Goal: Task Accomplishment & Management: Manage account settings

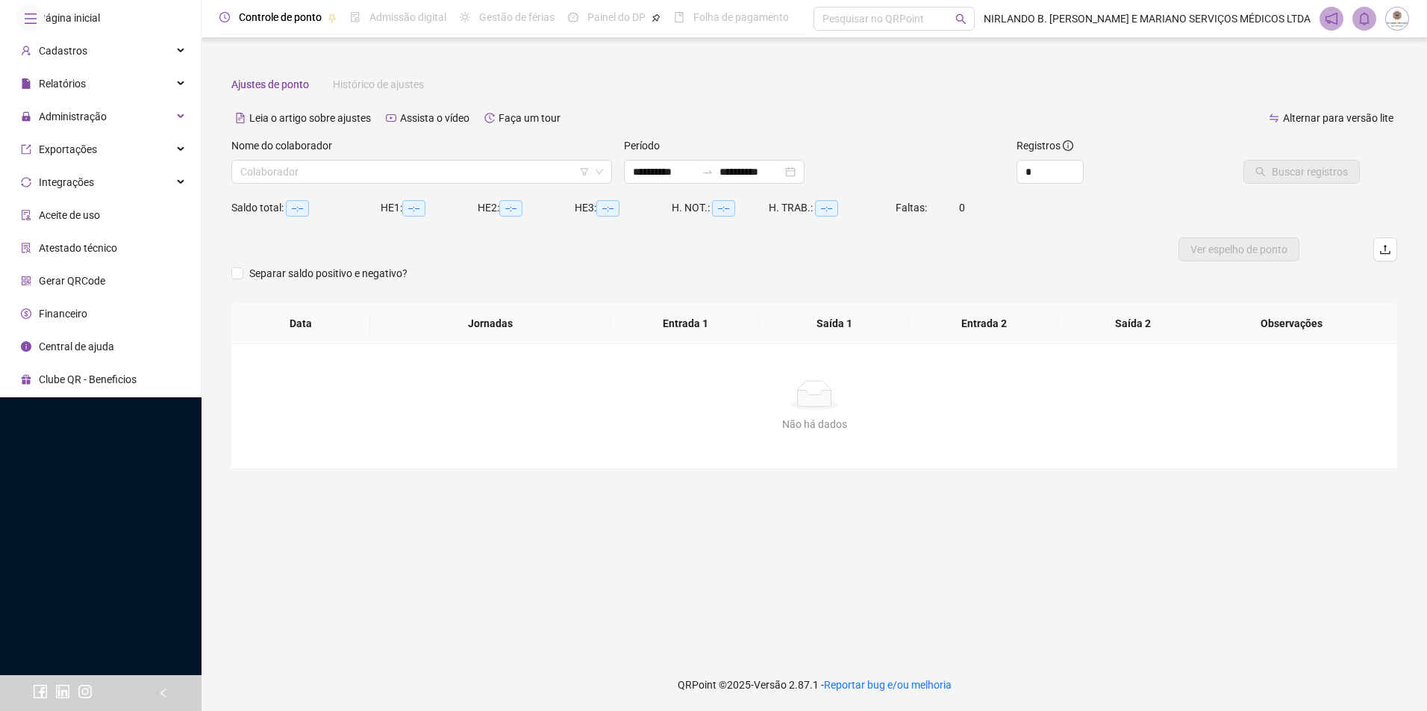
type input "**********"
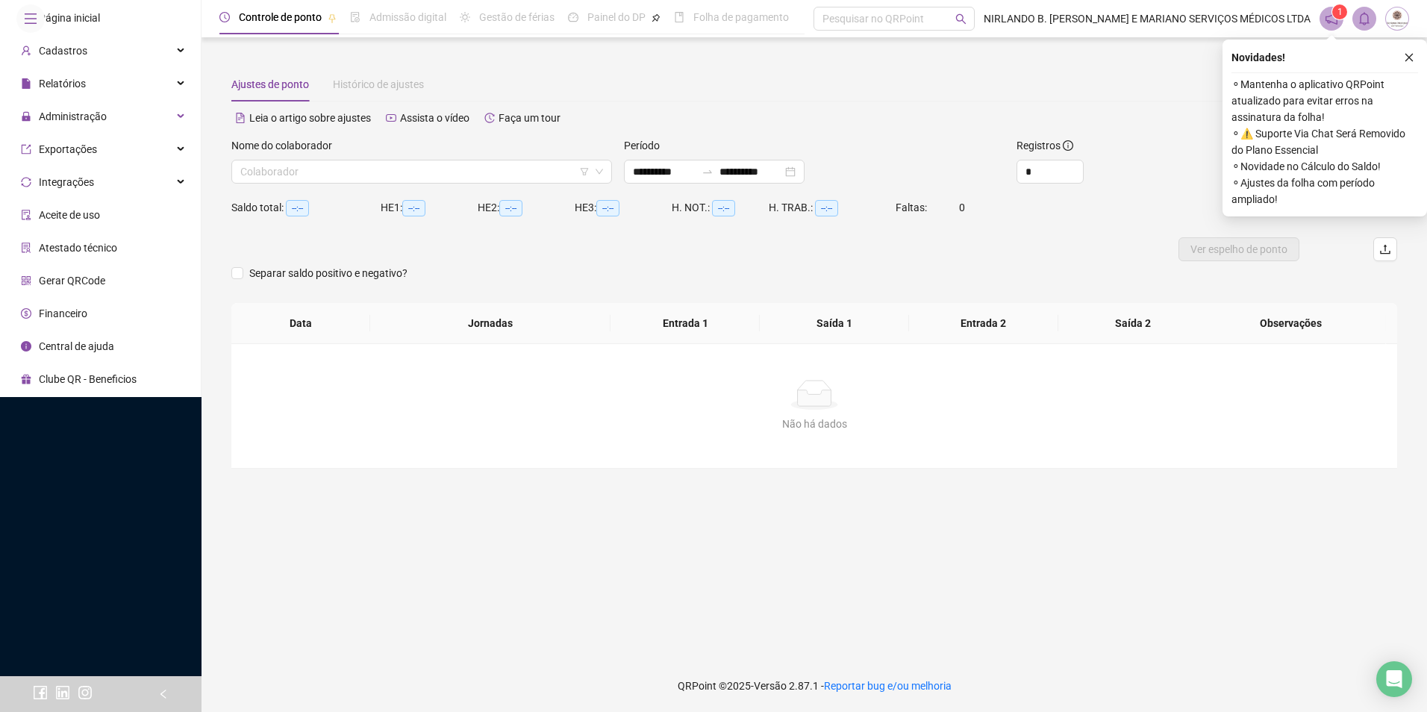
drag, startPoint x: 1415, startPoint y: 59, endPoint x: 1249, endPoint y: 53, distance: 165.8
click at [1415, 59] on button "button" at bounding box center [1409, 58] width 18 height 18
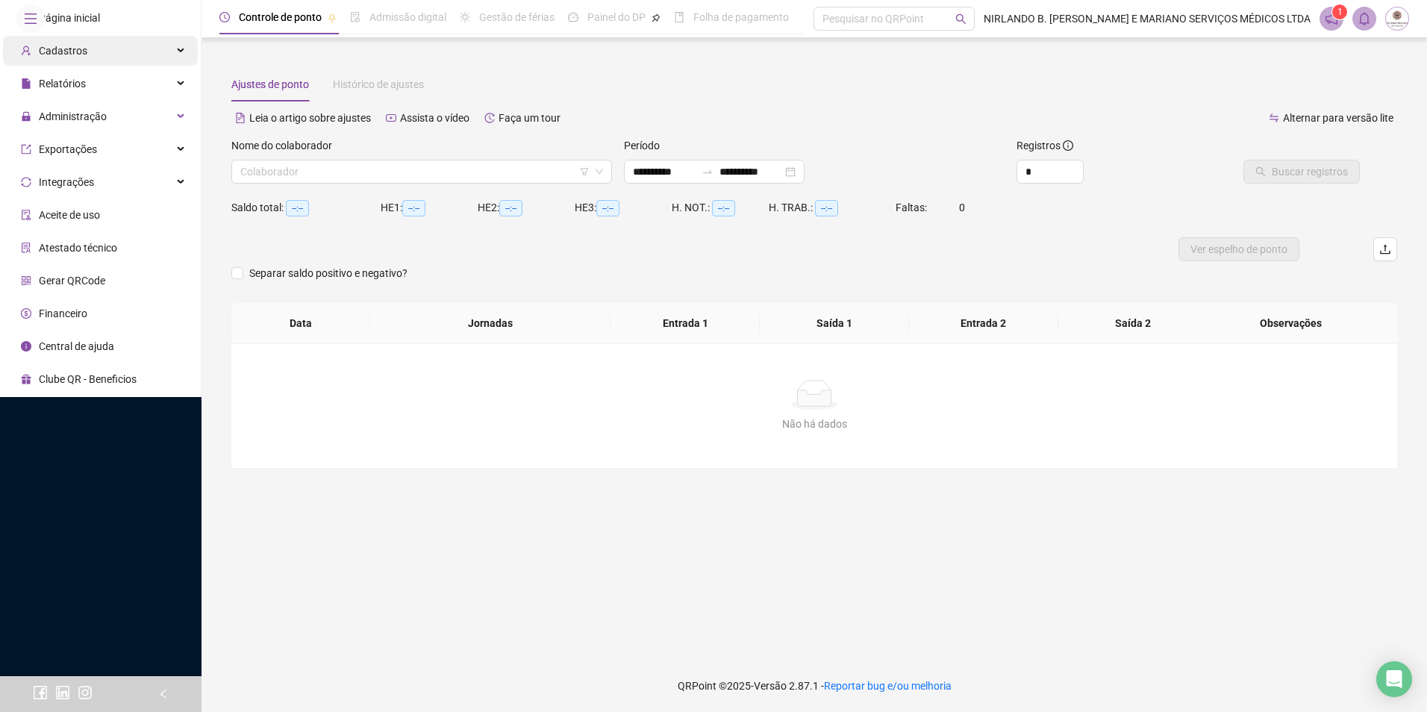
click at [148, 66] on div "Cadastros" at bounding box center [100, 51] width 195 height 30
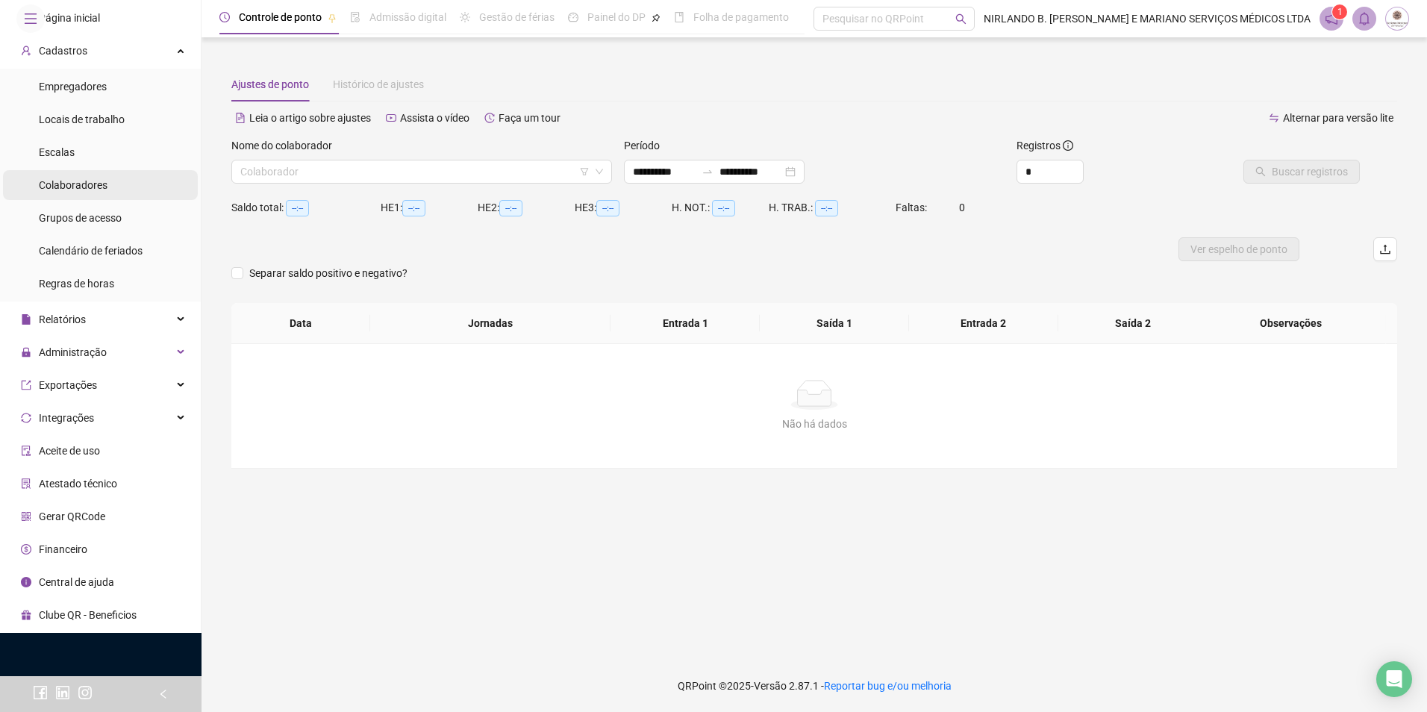
click at [107, 200] on li "Colaboradores" at bounding box center [100, 185] width 195 height 30
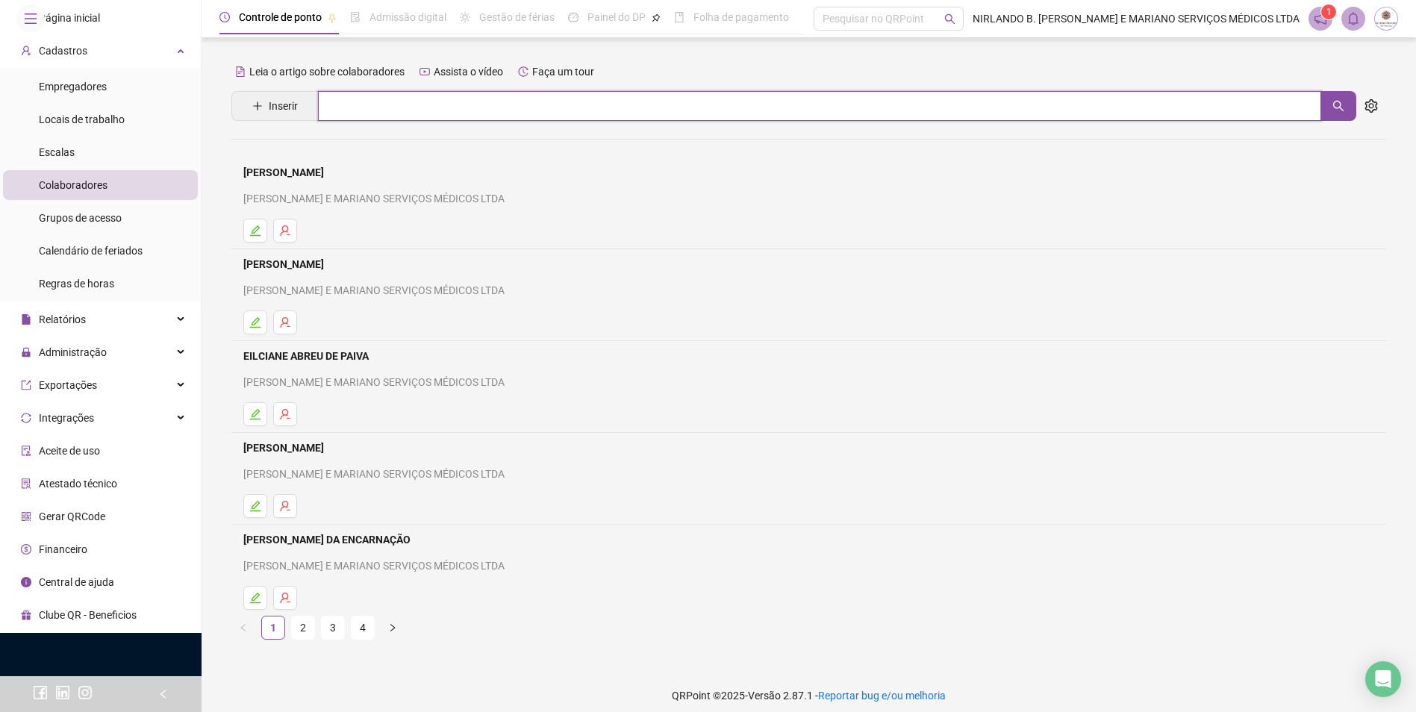
click at [373, 108] on input "text" at bounding box center [819, 106] width 1003 height 30
type input "*****"
click at [339, 137] on div "HULLY BRANDÃO PINHEIRO" at bounding box center [808, 152] width 1155 height 62
click at [415, 111] on input "*****" at bounding box center [819, 106] width 1003 height 30
click at [362, 152] on link "HULLY BRANDÃO PINHEIRO" at bounding box center [325, 150] width 132 height 12
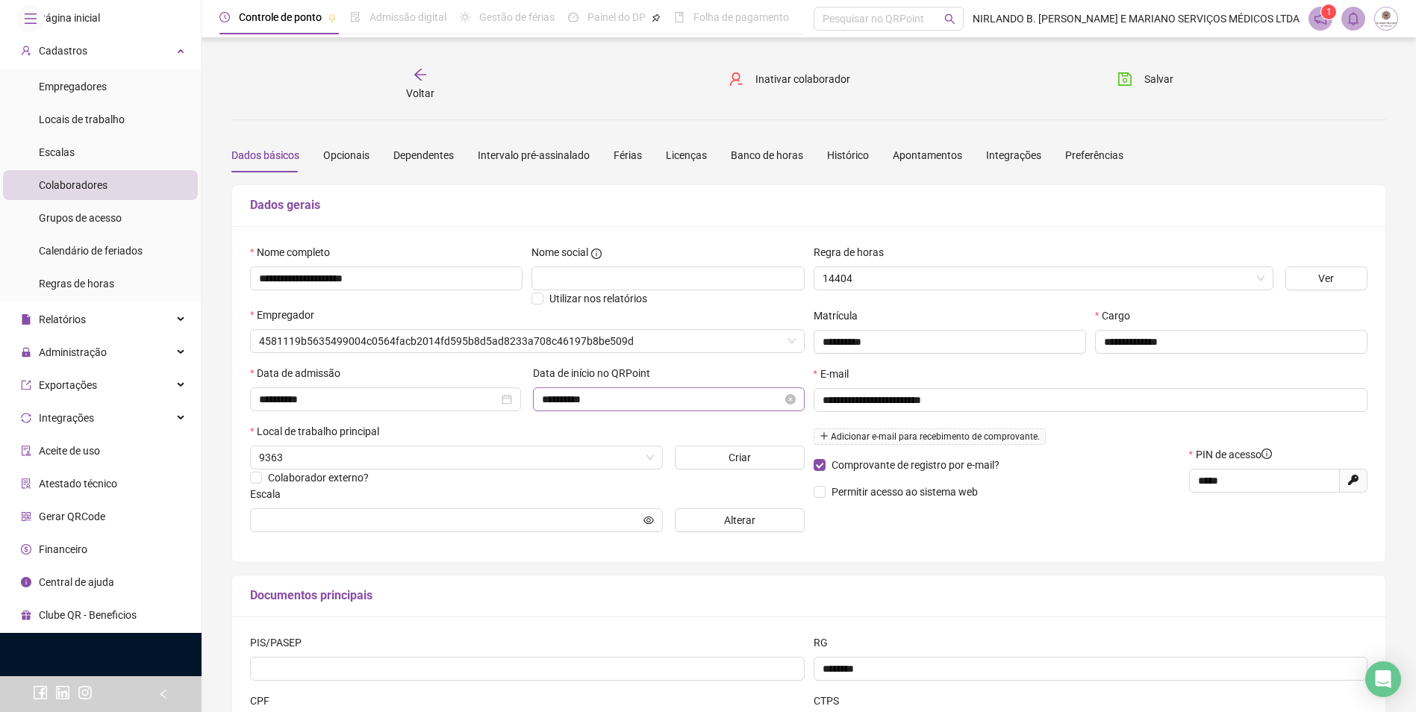
type input "**********"
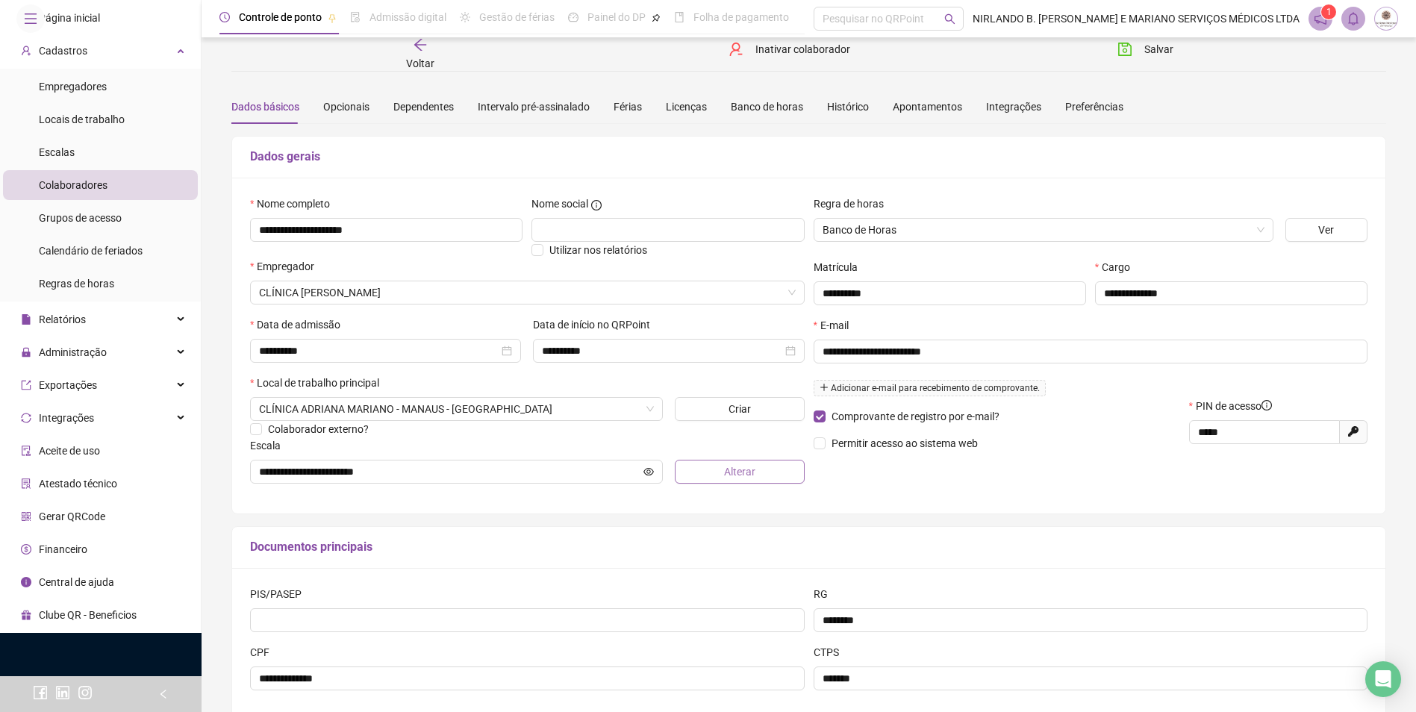
scroll to position [75, 0]
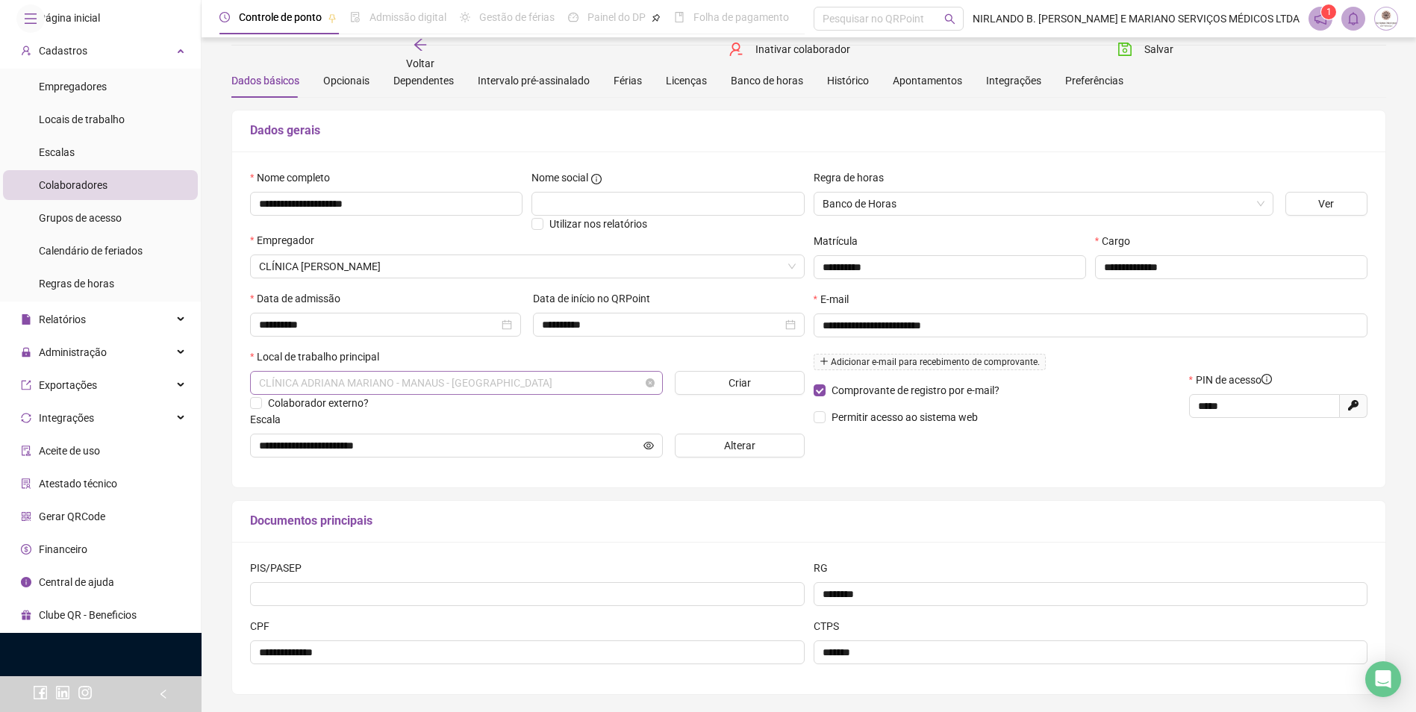
click at [599, 382] on span "CLÍNICA ADRIANA MARIANO - MANAUS - [GEOGRAPHIC_DATA]" at bounding box center [456, 383] width 395 height 22
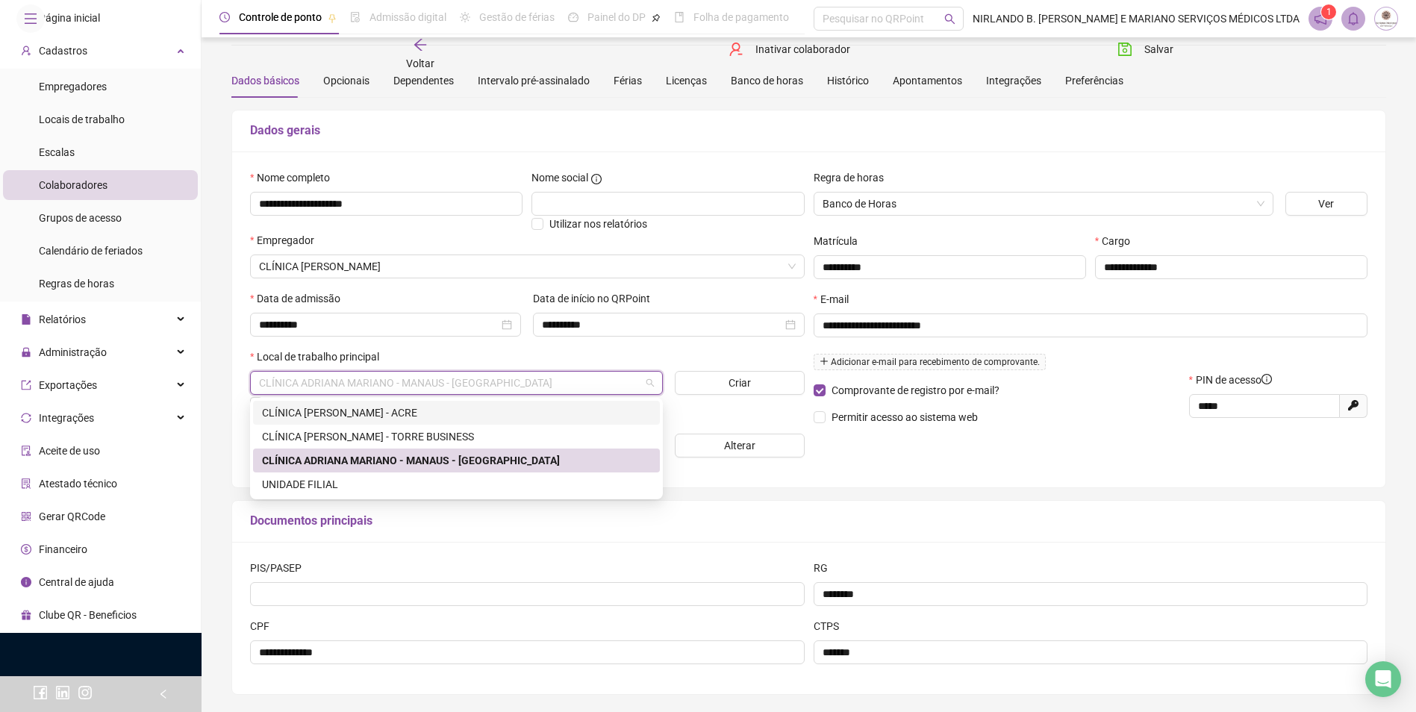
click at [462, 411] on div "CLÍNICA [PERSON_NAME] - ACRE" at bounding box center [456, 413] width 389 height 16
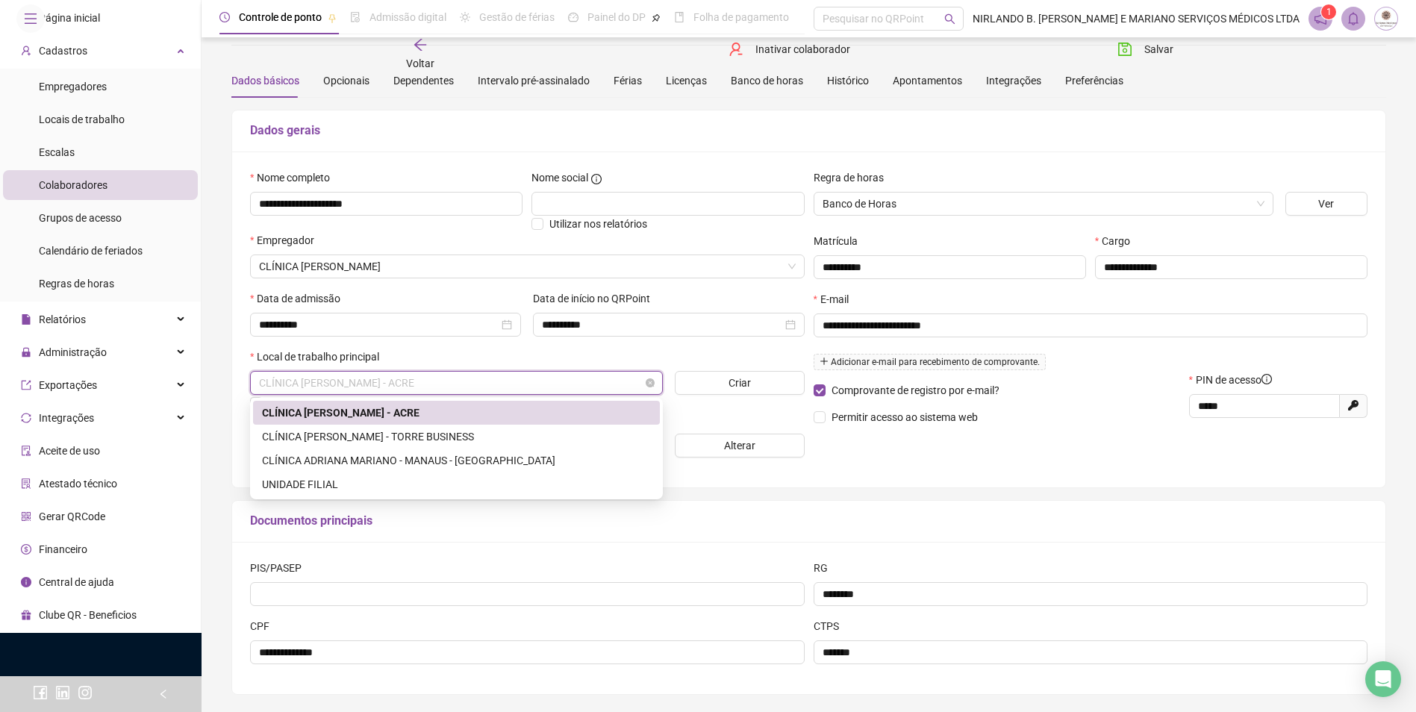
click at [643, 387] on span "CLÍNICA [PERSON_NAME] - ACRE" at bounding box center [456, 383] width 395 height 22
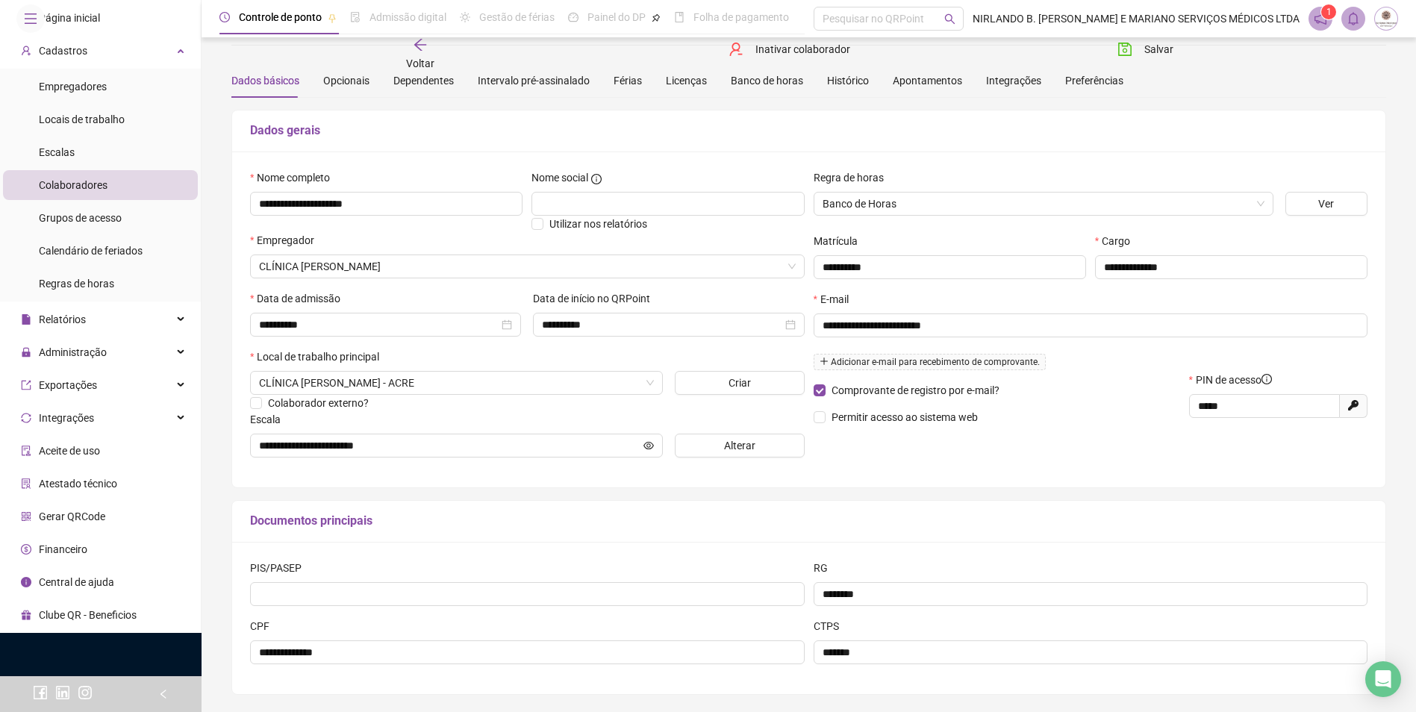
click at [1037, 490] on div "**********" at bounding box center [808, 402] width 1155 height 585
click at [1143, 52] on button "Salvar" at bounding box center [1145, 49] width 78 height 24
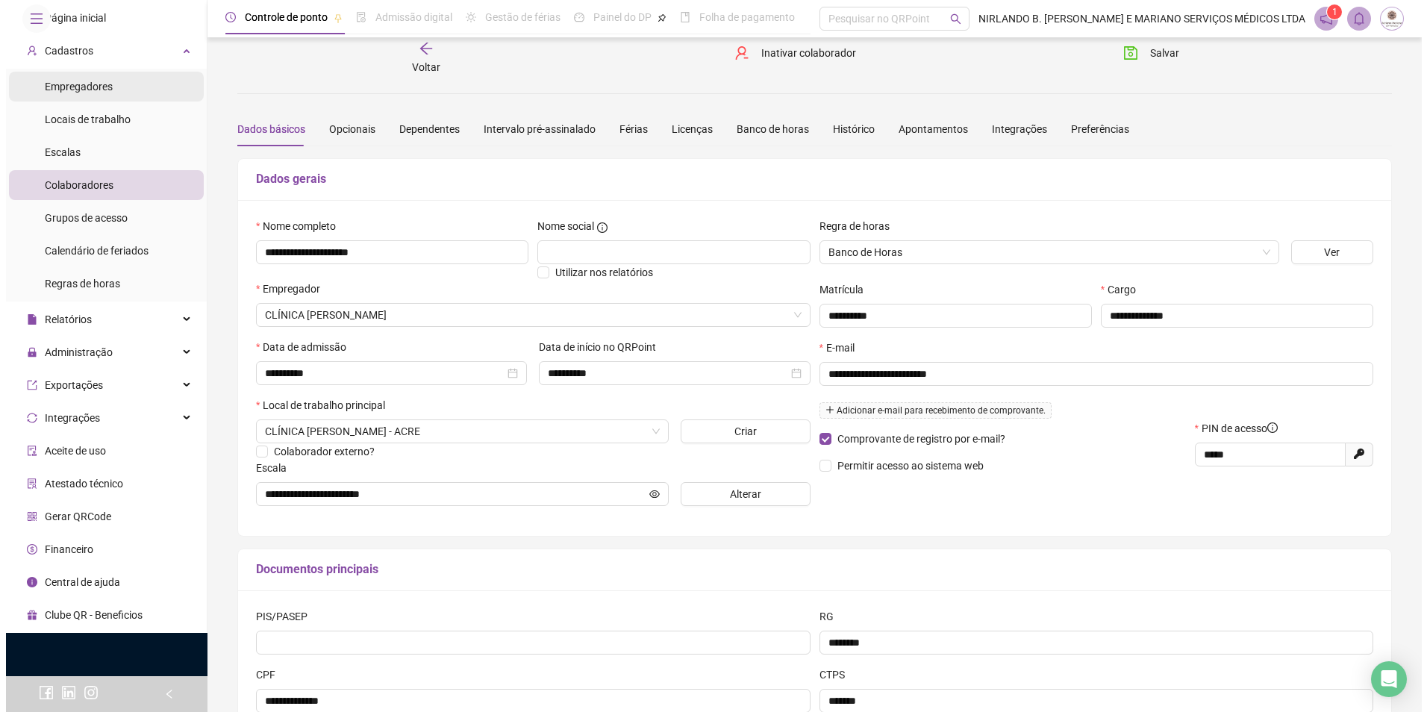
scroll to position [0, 0]
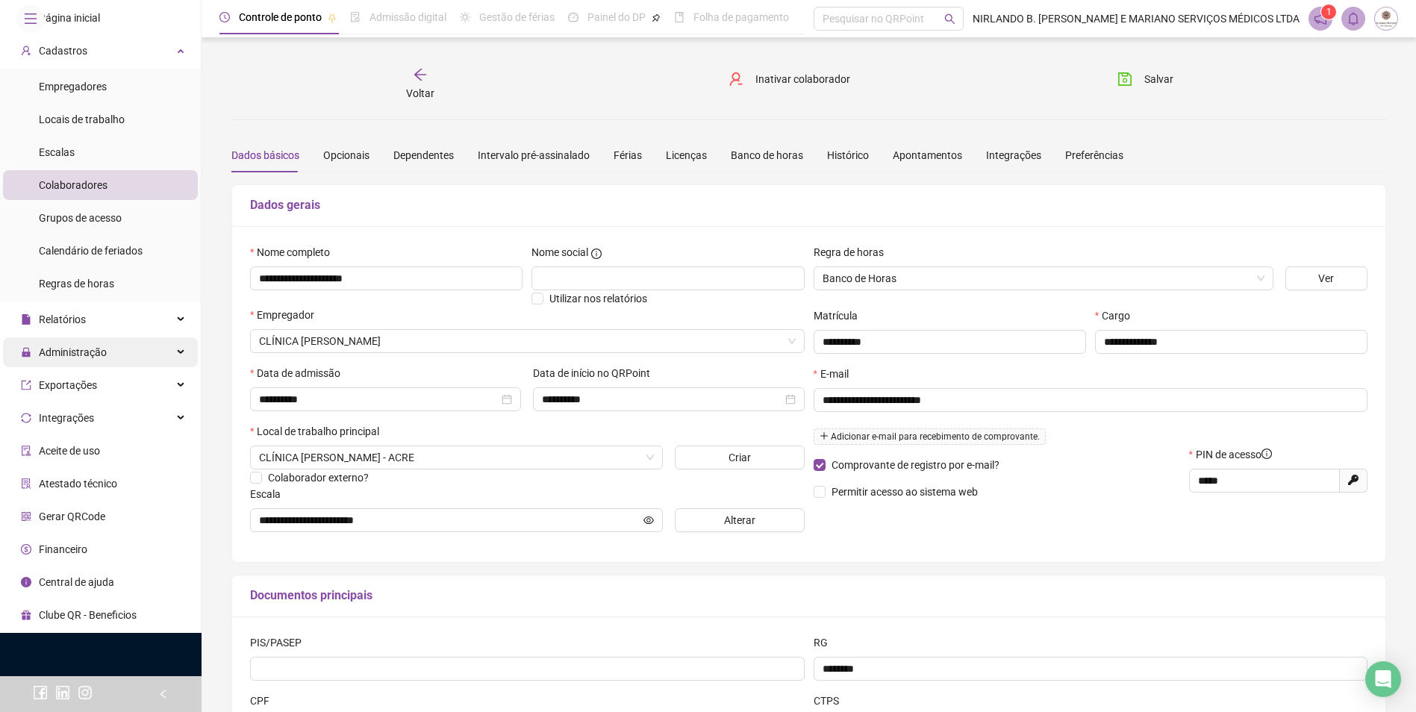
click at [66, 358] on span "Administração" at bounding box center [73, 352] width 68 height 12
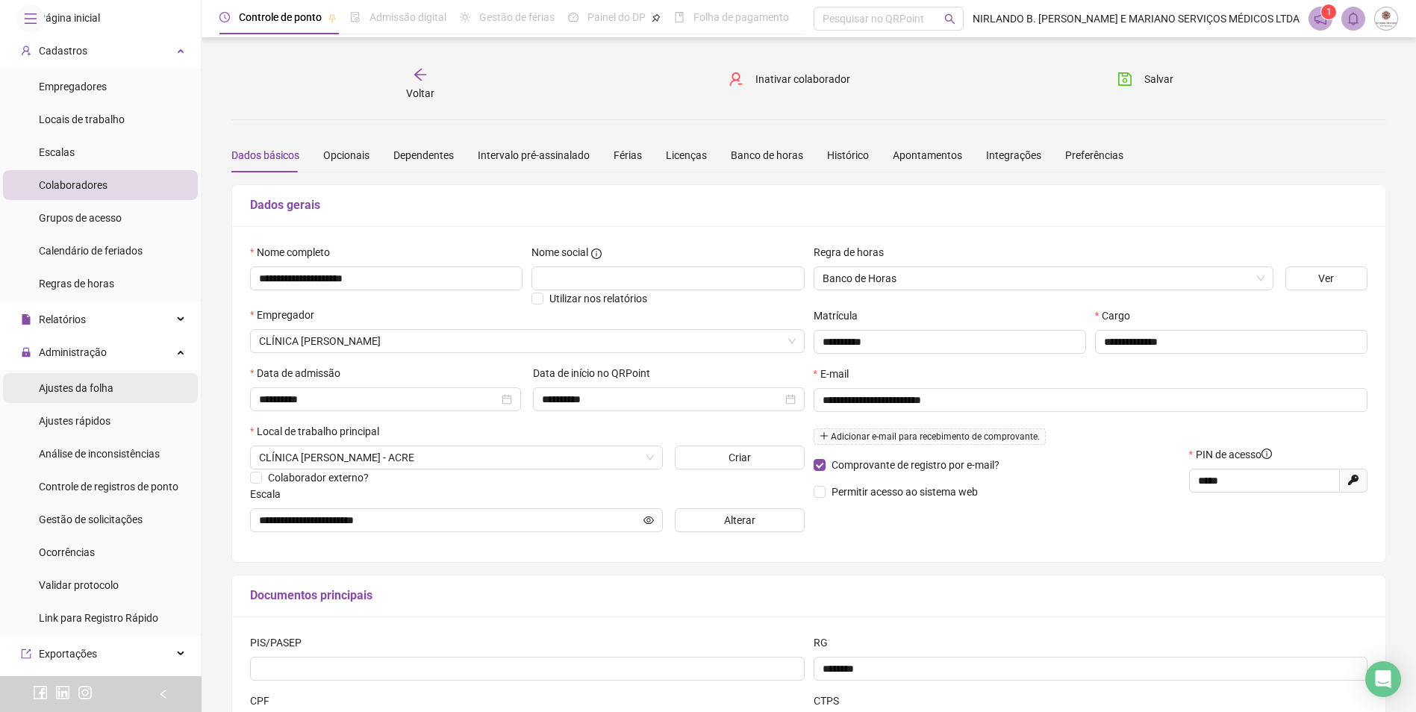
click at [72, 394] on span "Ajustes da folha" at bounding box center [76, 388] width 75 height 12
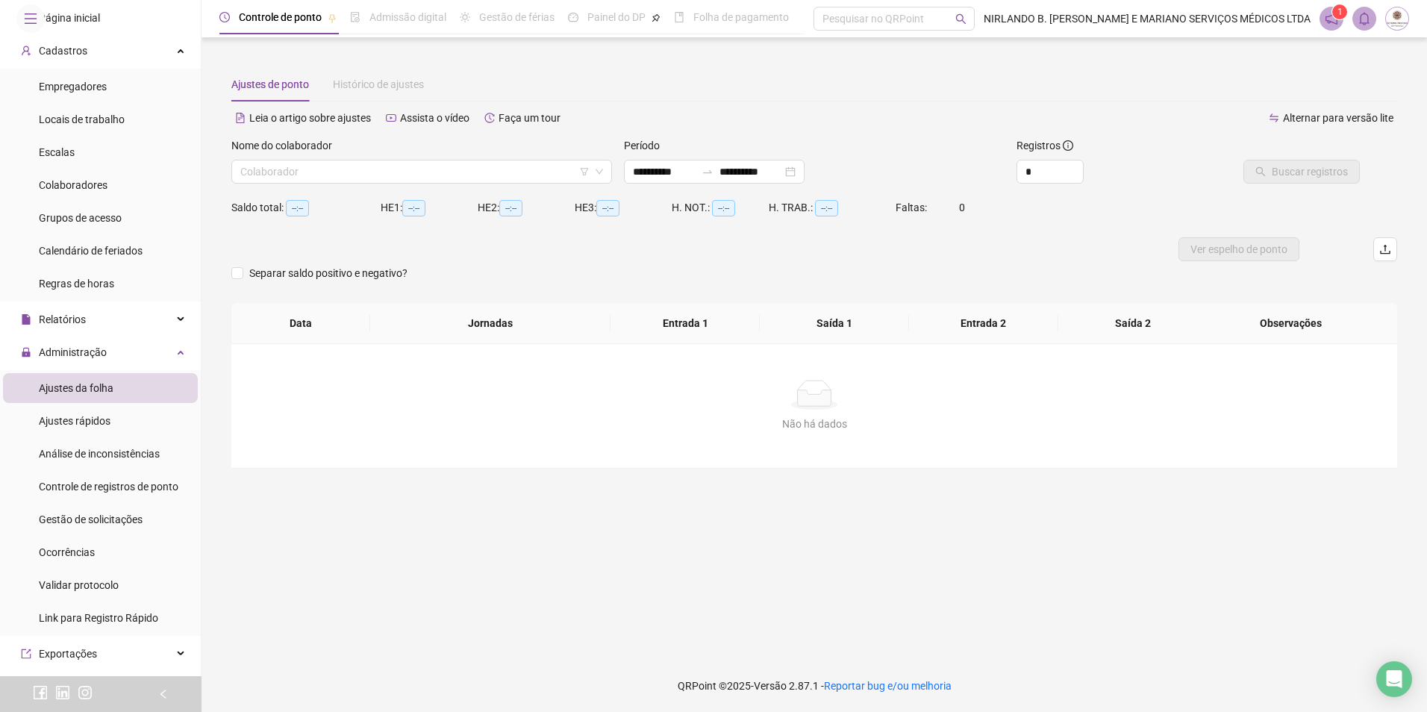
type input "**********"
click at [384, 169] on input "search" at bounding box center [417, 171] width 354 height 22
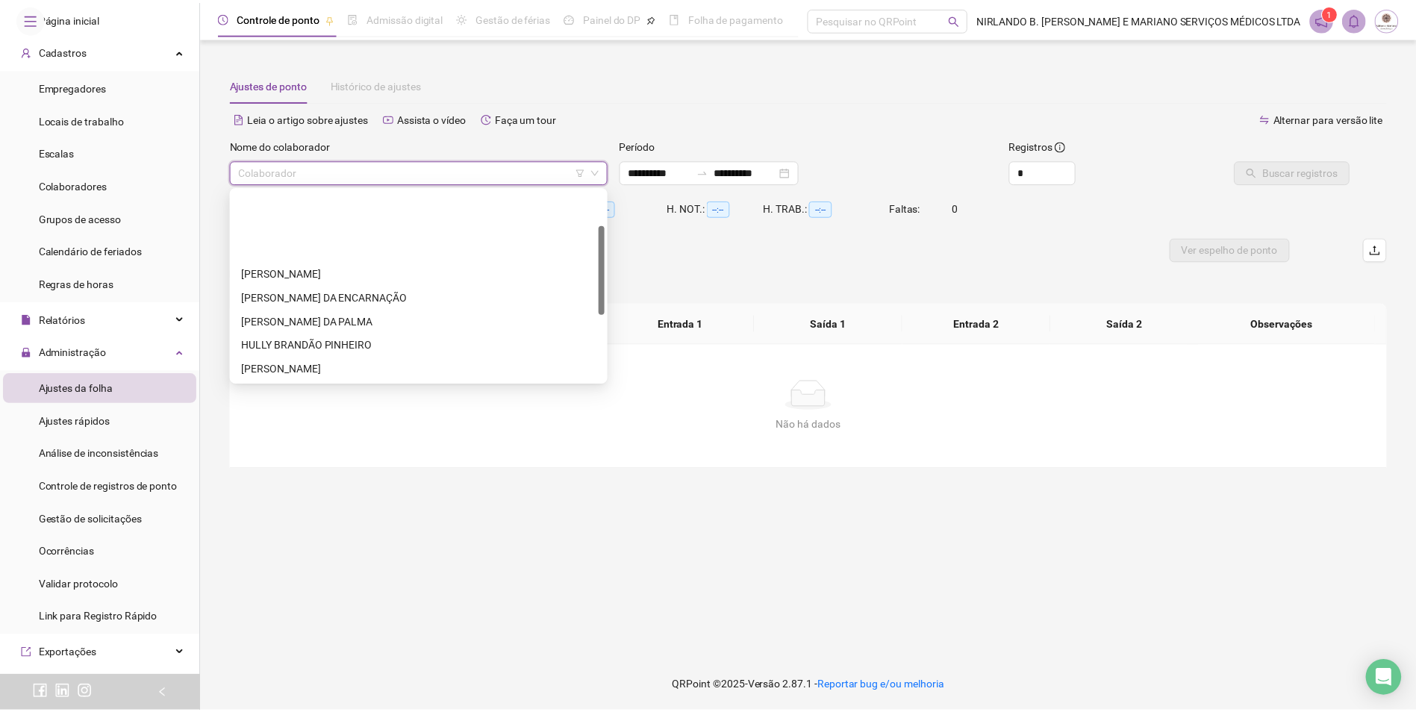
scroll to position [75, 0]
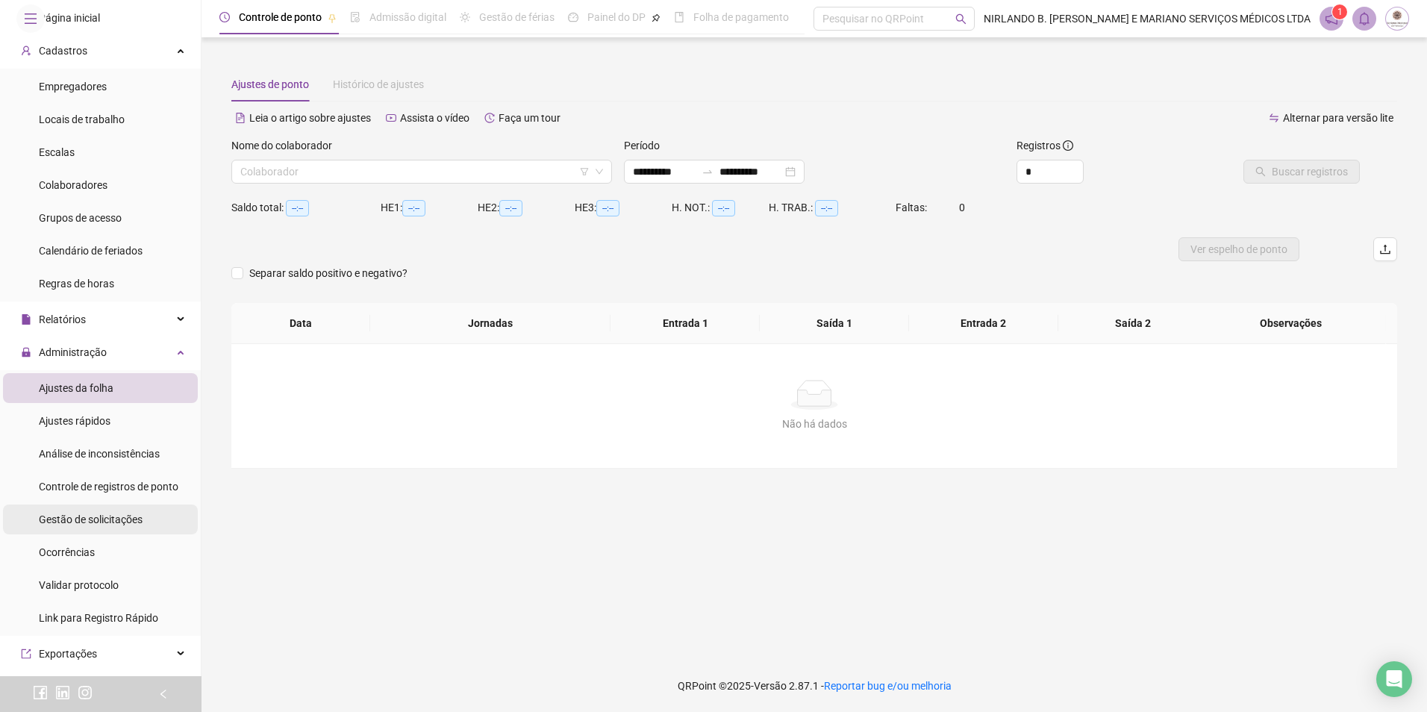
click at [104, 526] on span "Gestão de solicitações" at bounding box center [91, 520] width 104 height 12
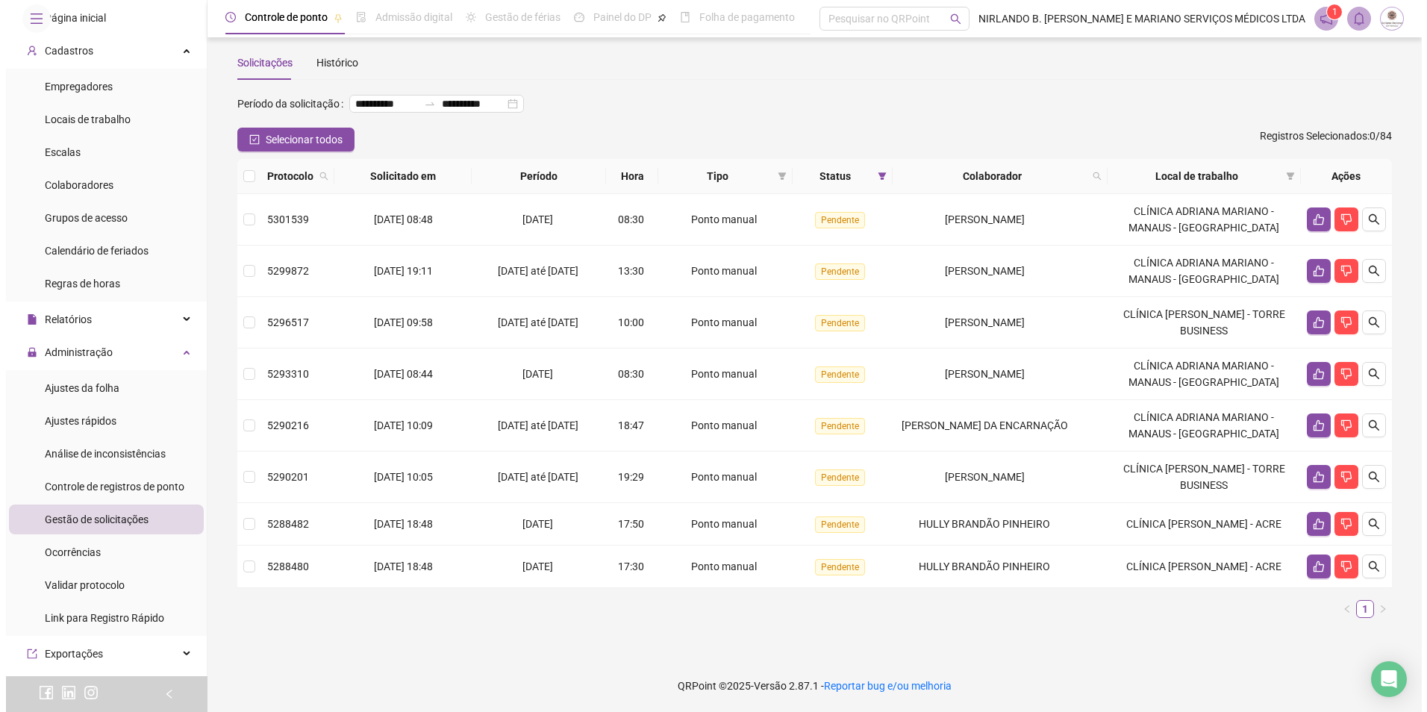
scroll to position [63, 0]
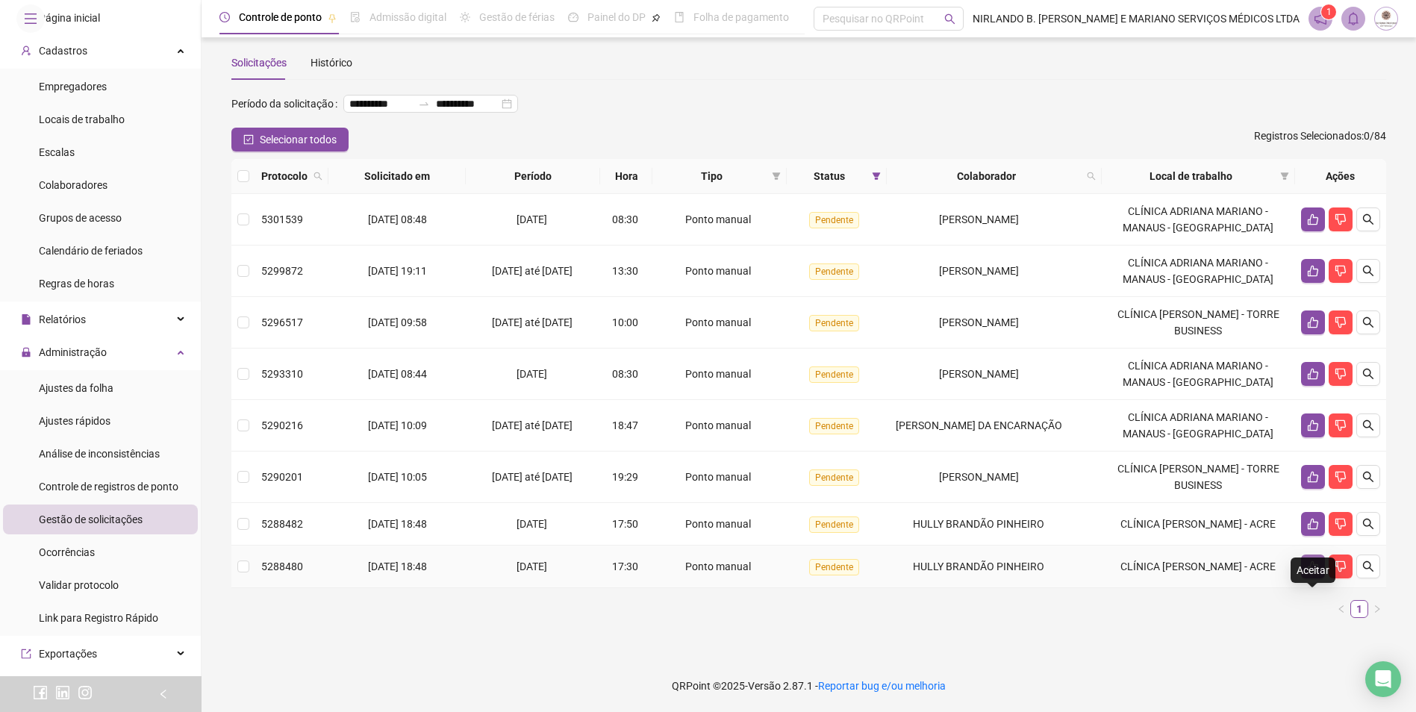
click at [1309, 561] on icon "like" at bounding box center [1313, 567] width 12 height 12
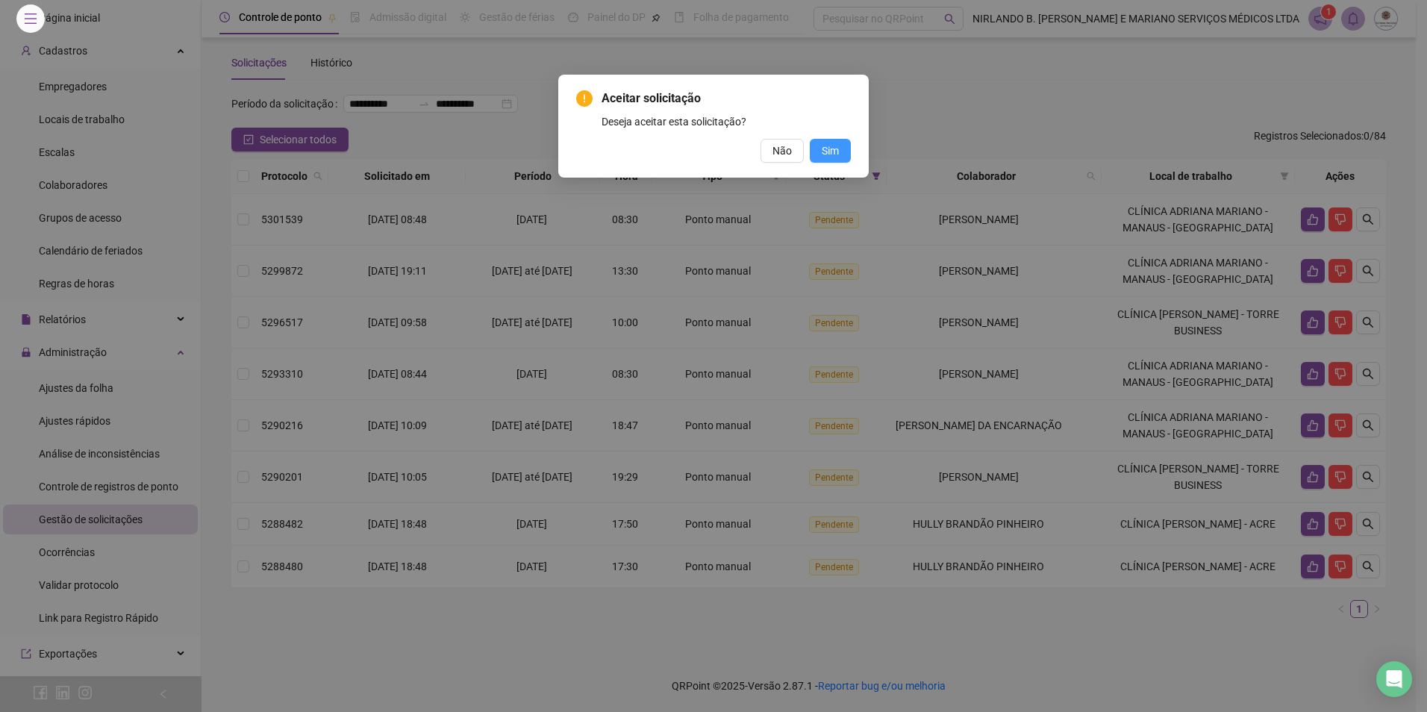
click at [835, 146] on span "Sim" at bounding box center [830, 151] width 17 height 16
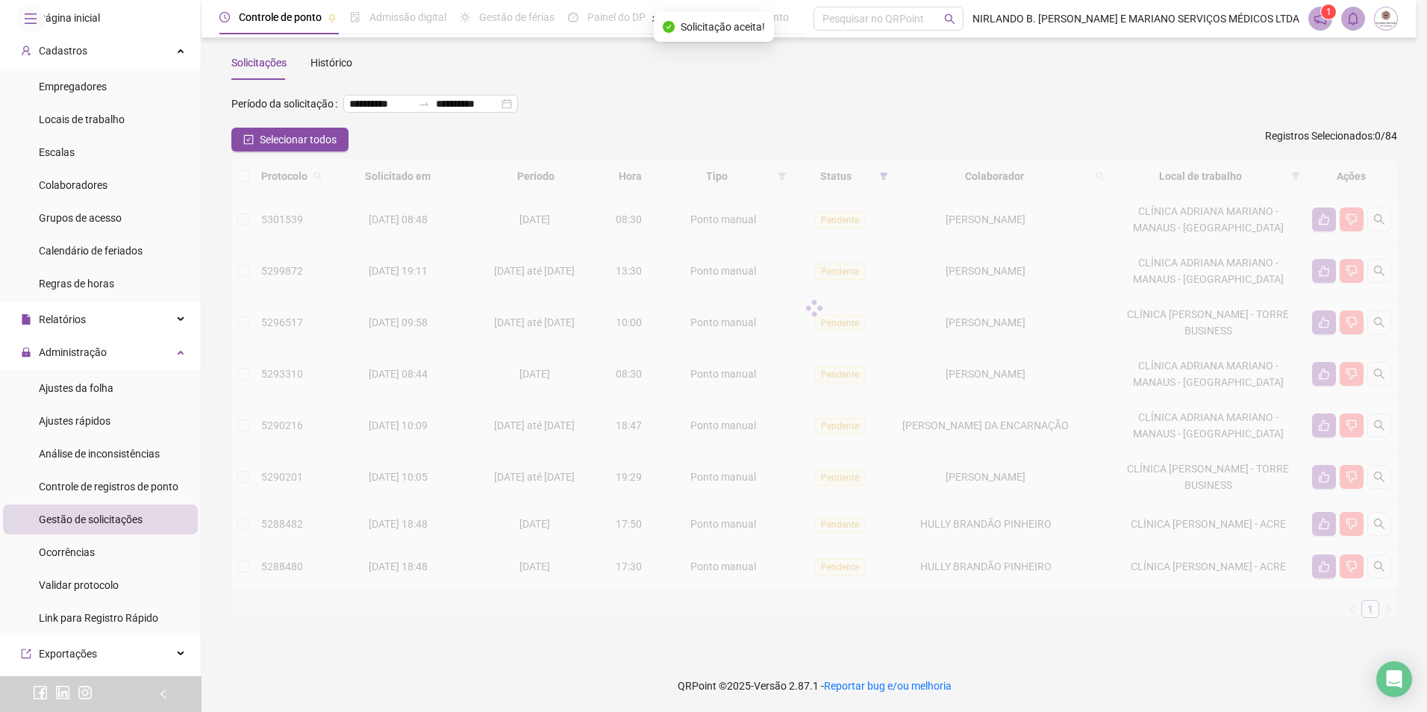
scroll to position [12, 0]
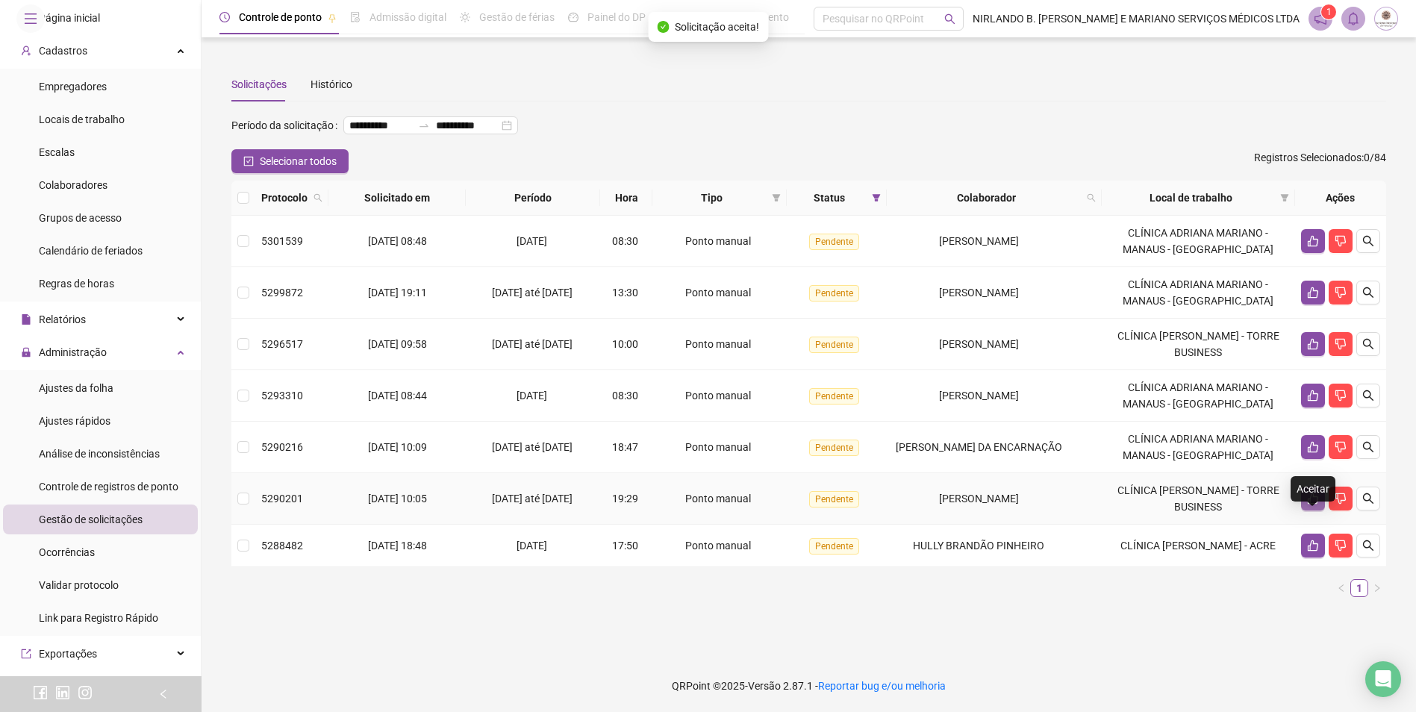
click at [1304, 509] on button "button" at bounding box center [1313, 499] width 24 height 24
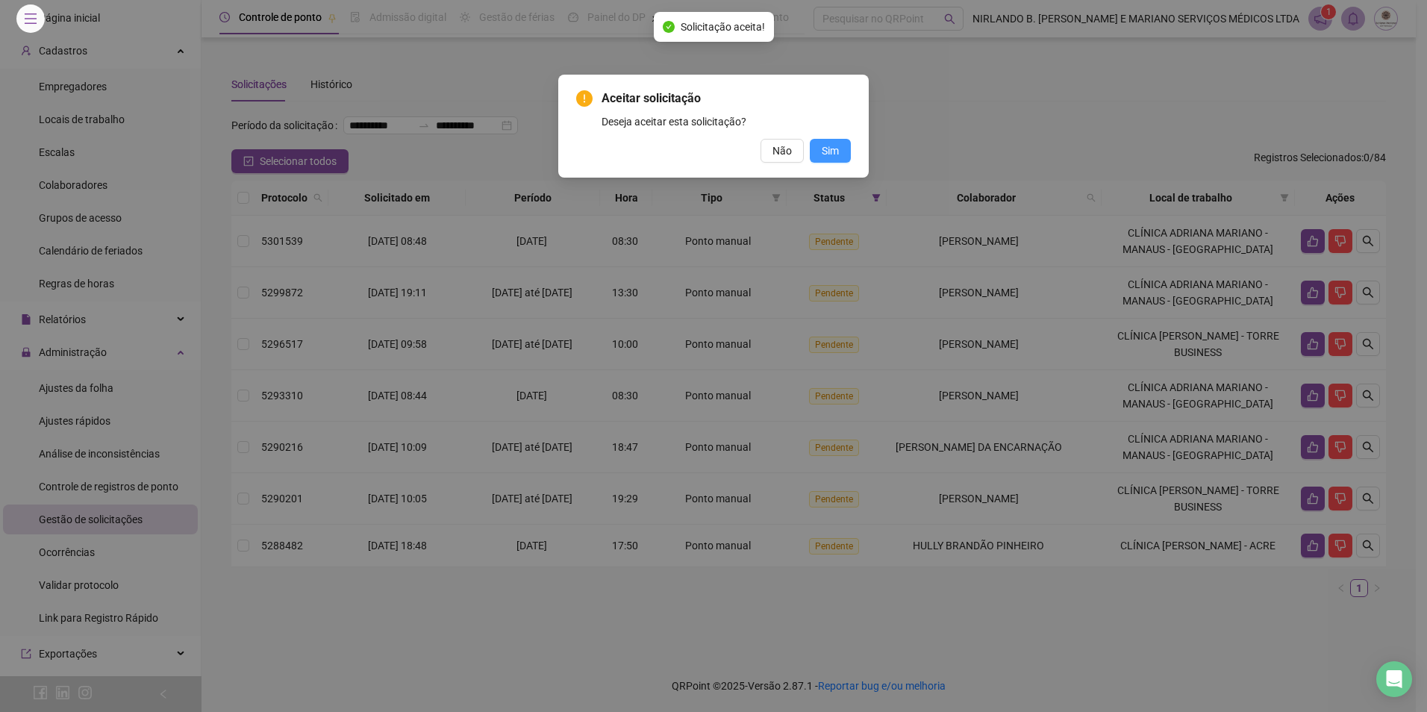
click at [827, 152] on span "Sim" at bounding box center [830, 151] width 17 height 16
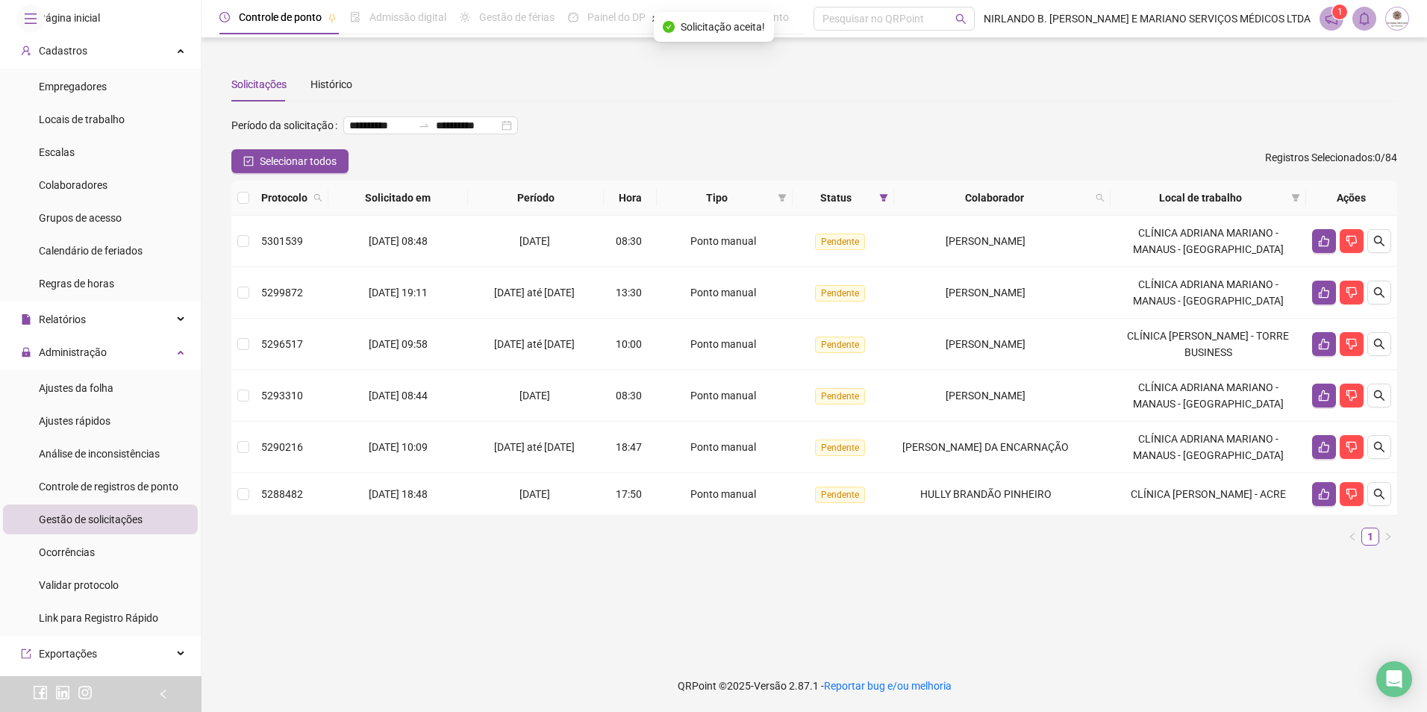
scroll to position [0, 0]
click at [1324, 500] on icon "like" at bounding box center [1324, 494] width 12 height 12
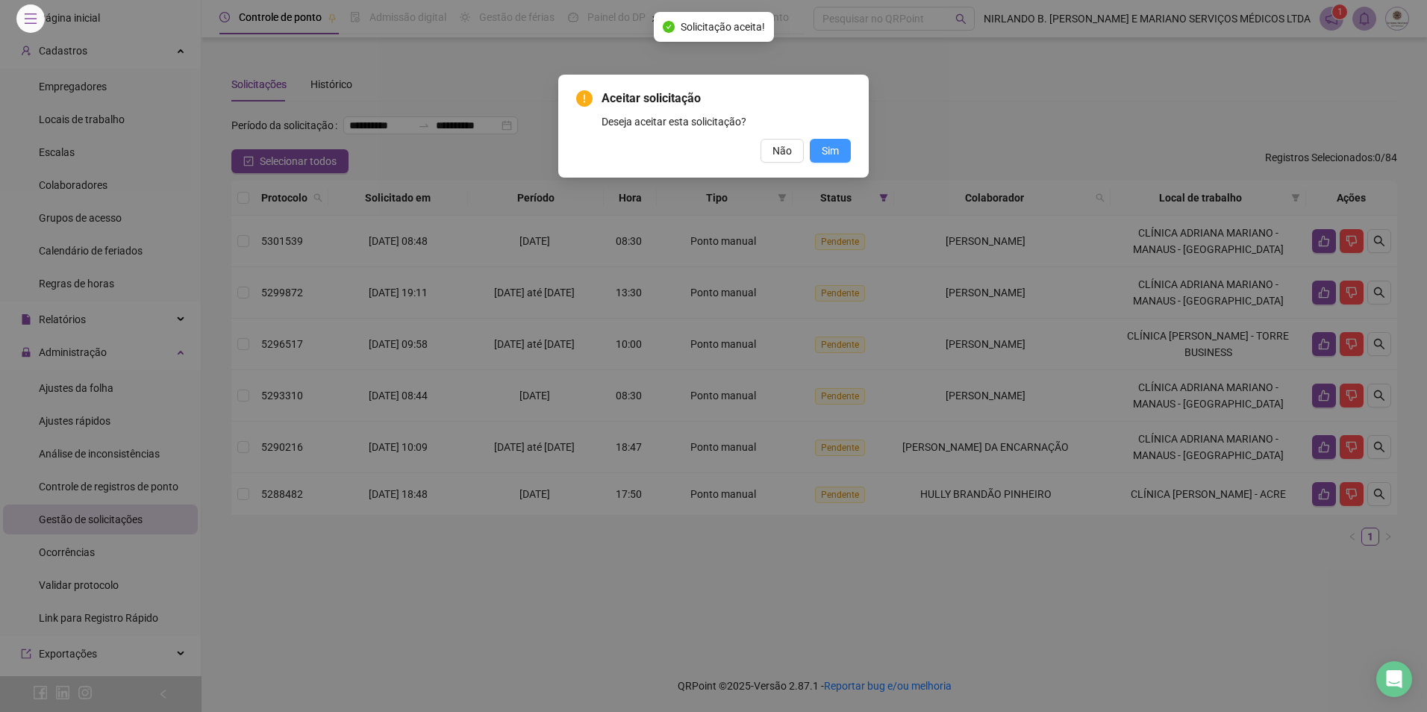
click at [838, 150] on span "Sim" at bounding box center [830, 151] width 17 height 16
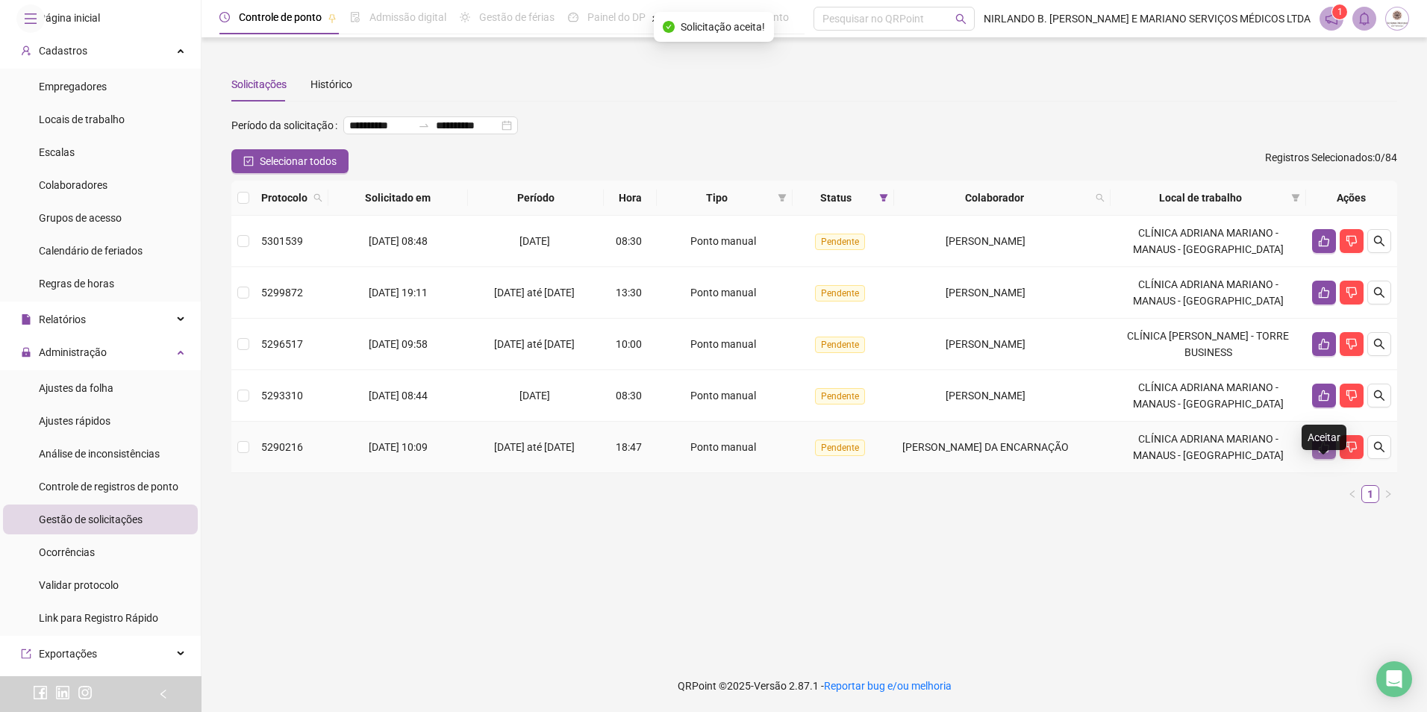
click at [1316, 459] on button "button" at bounding box center [1324, 447] width 24 height 24
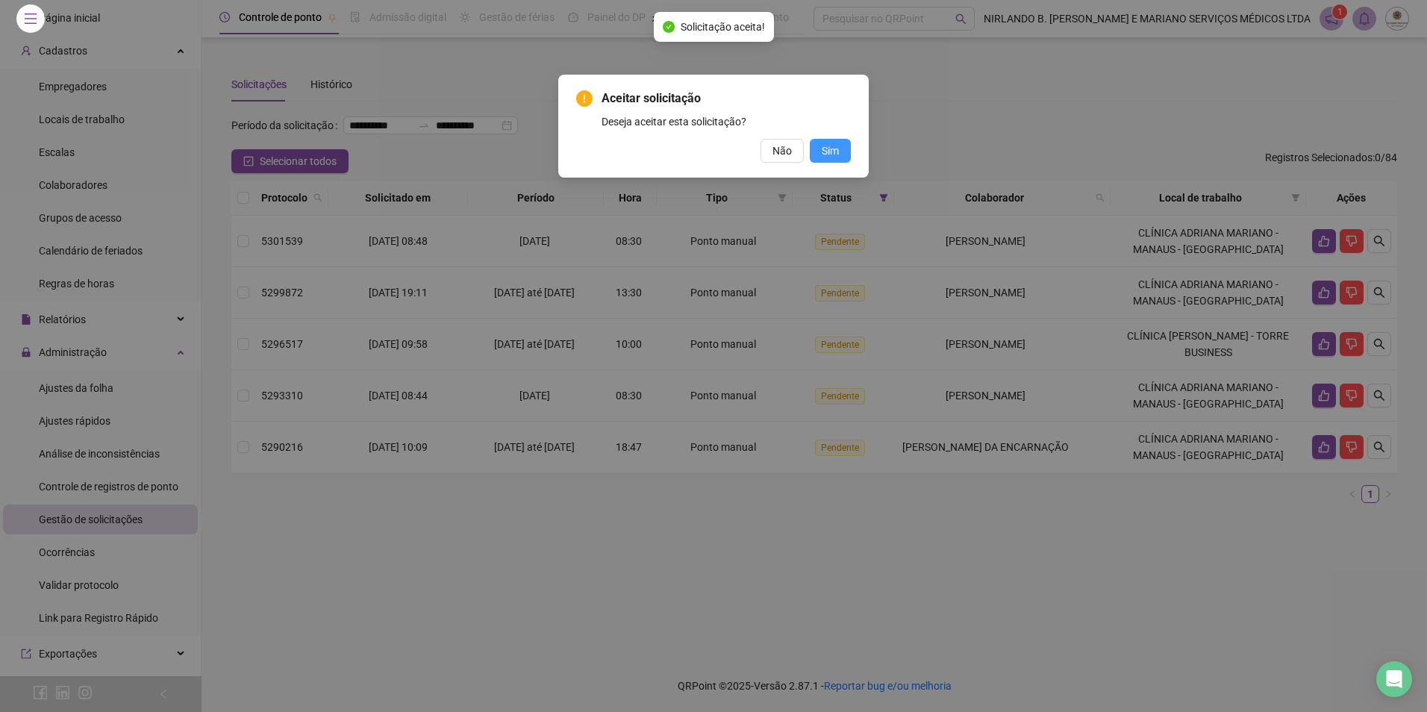
click at [840, 152] on button "Sim" at bounding box center [830, 151] width 41 height 24
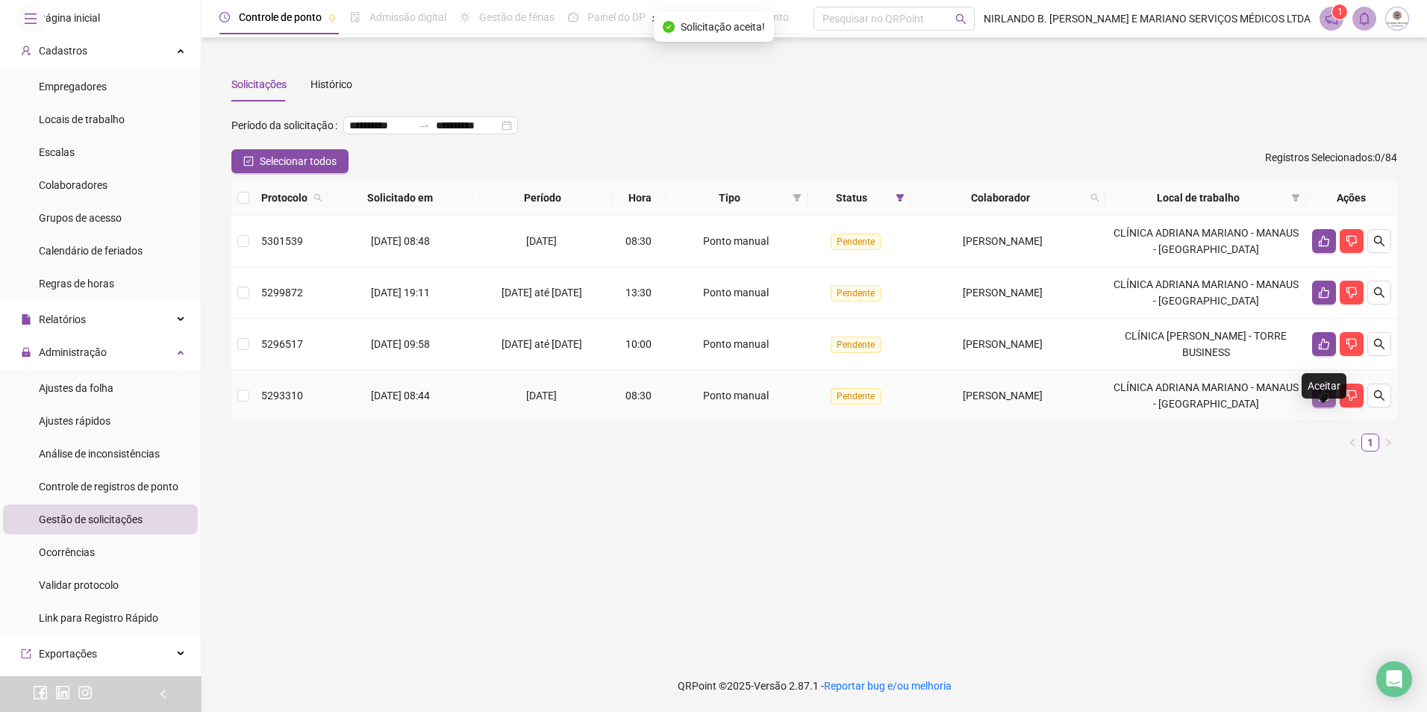
click at [1324, 402] on icon "like" at bounding box center [1324, 396] width 12 height 12
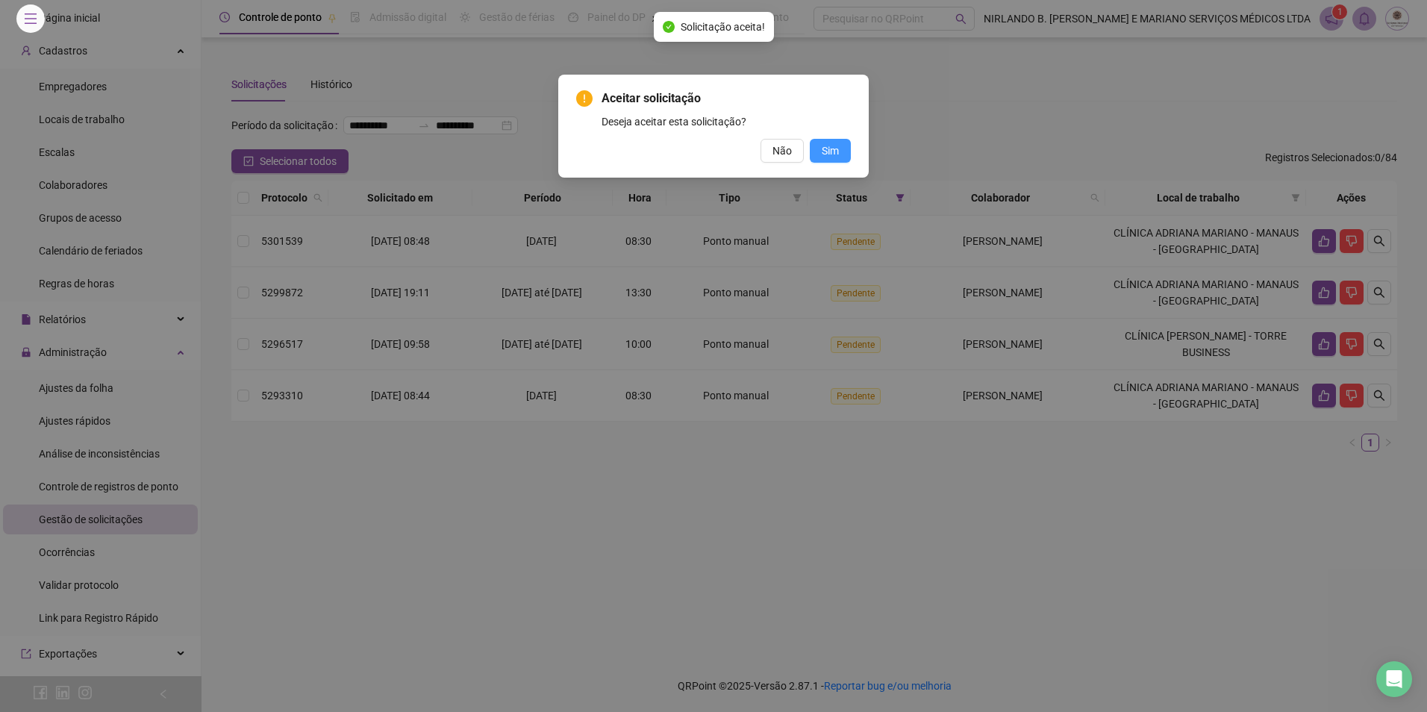
click at [835, 143] on span "Sim" at bounding box center [830, 151] width 17 height 16
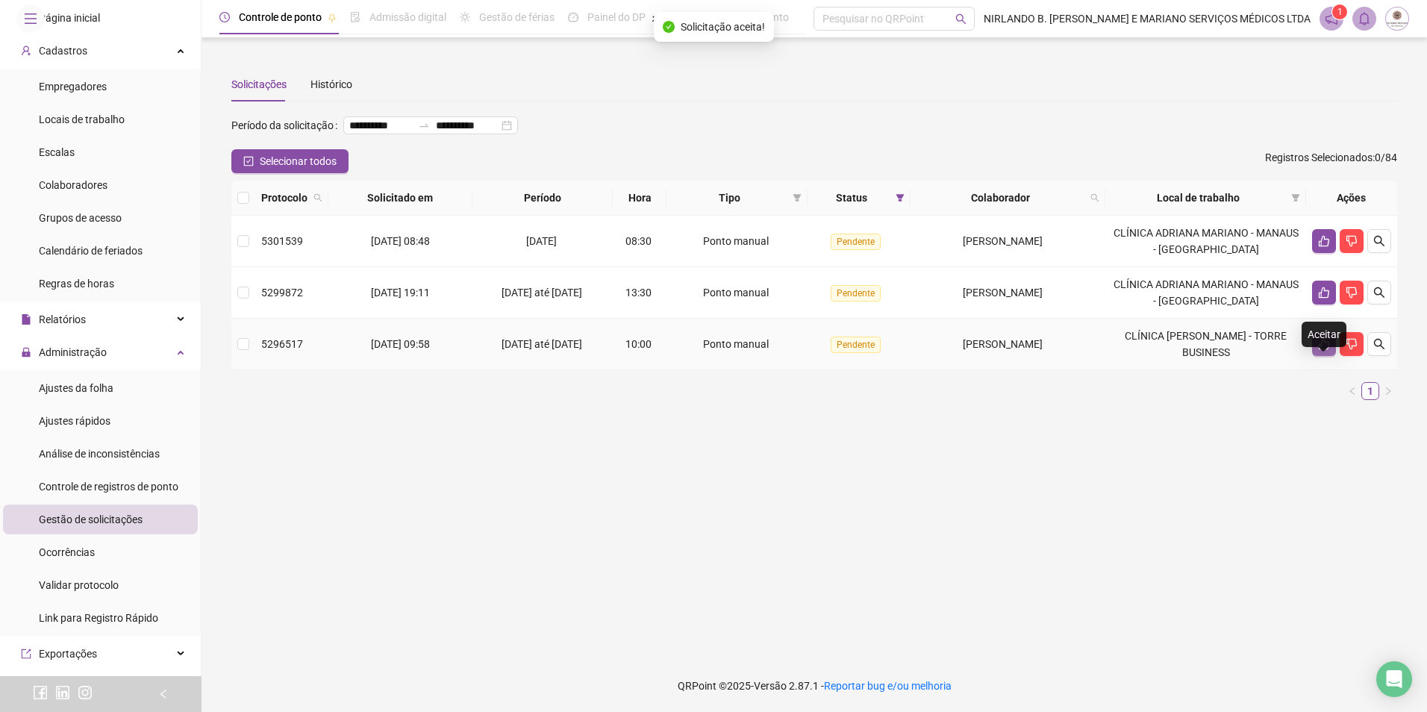
click at [1318, 350] on icon "like" at bounding box center [1324, 344] width 12 height 12
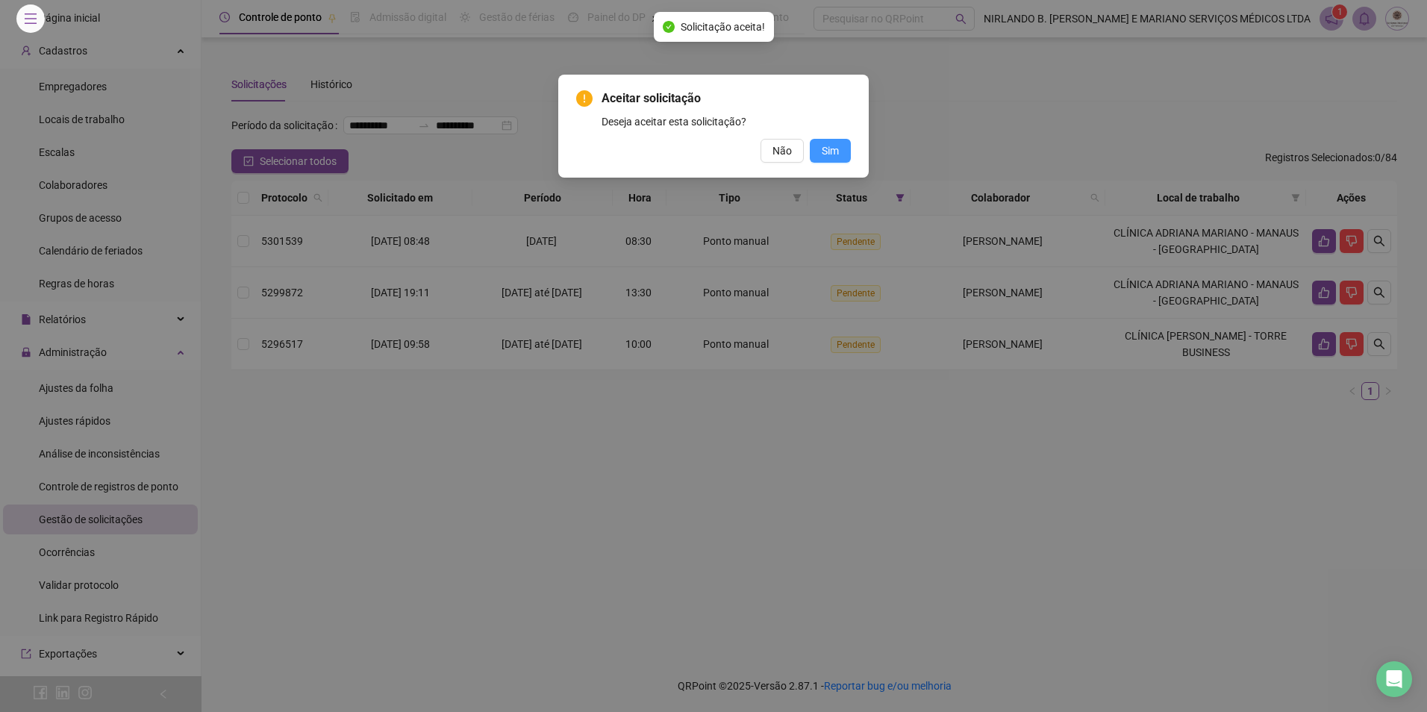
click at [845, 156] on button "Sim" at bounding box center [830, 151] width 41 height 24
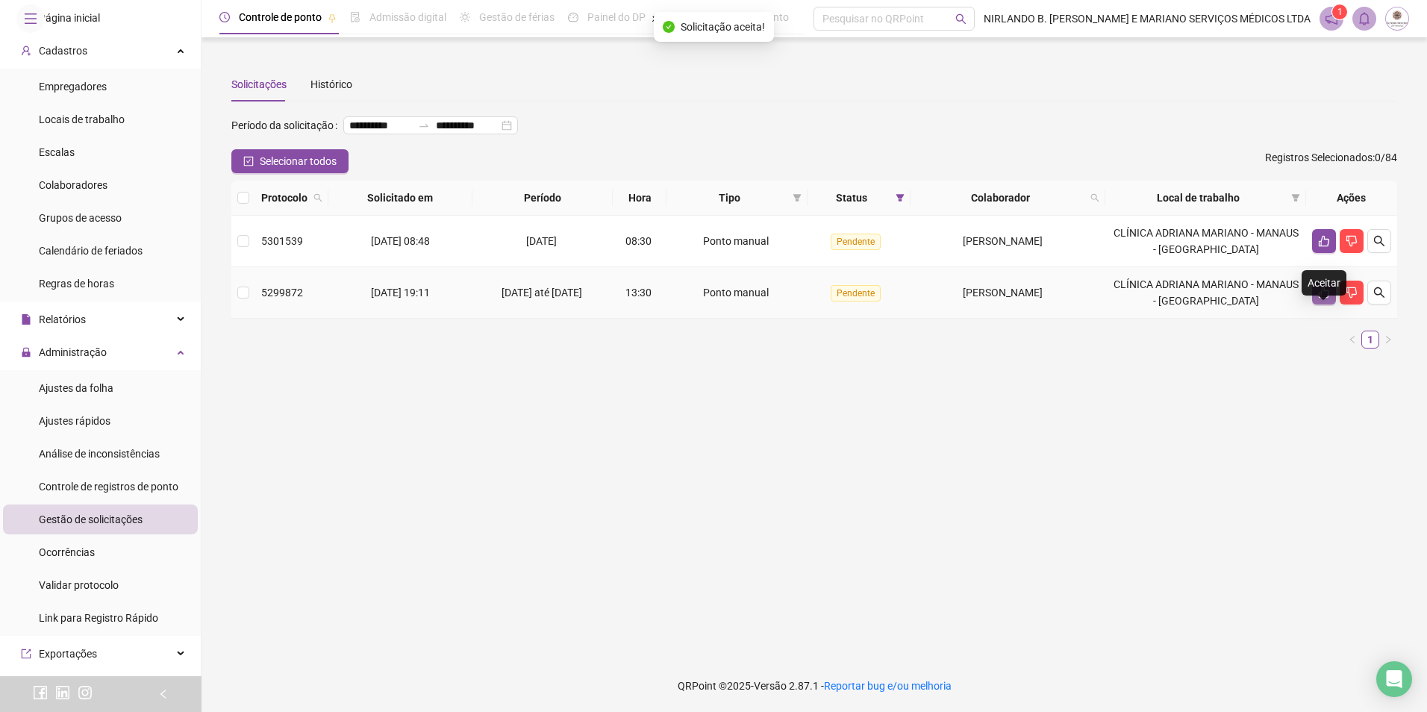
click at [1317, 305] on button "button" at bounding box center [1324, 293] width 24 height 24
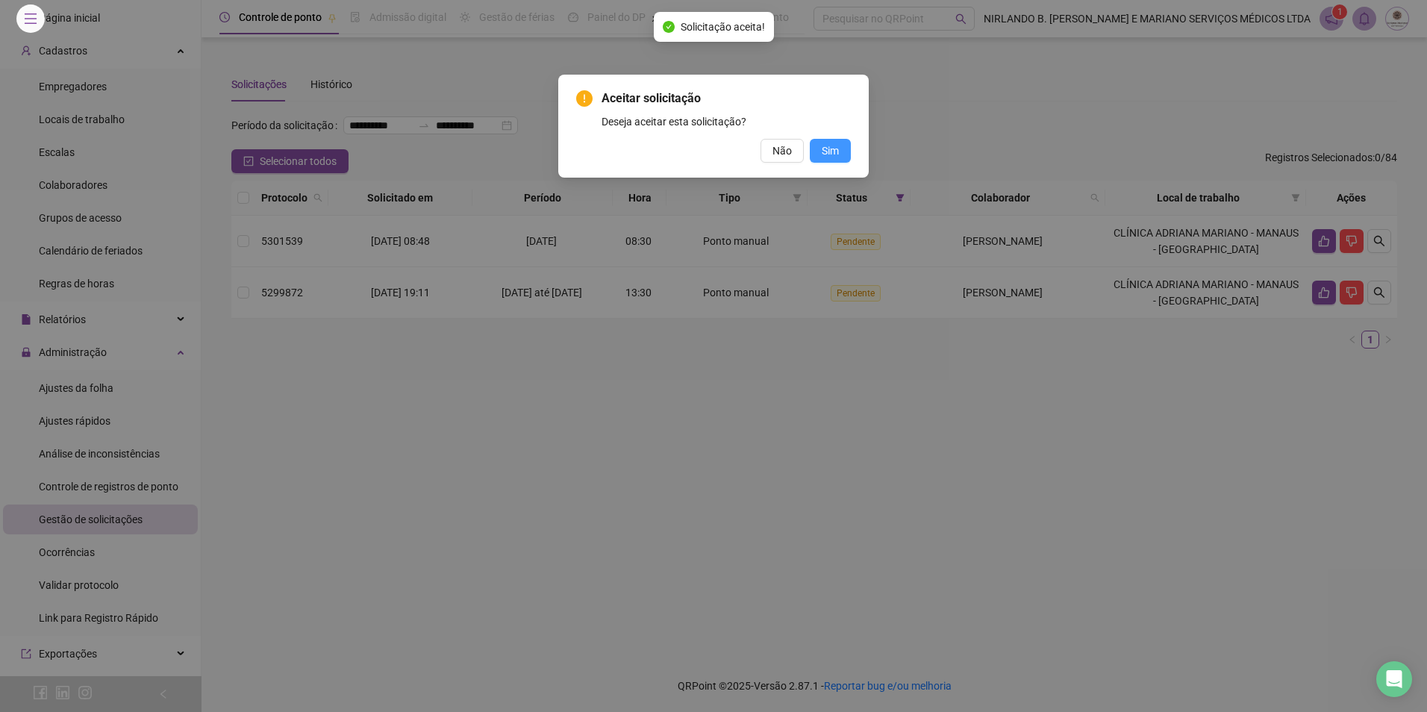
click at [848, 152] on button "Sim" at bounding box center [830, 151] width 41 height 24
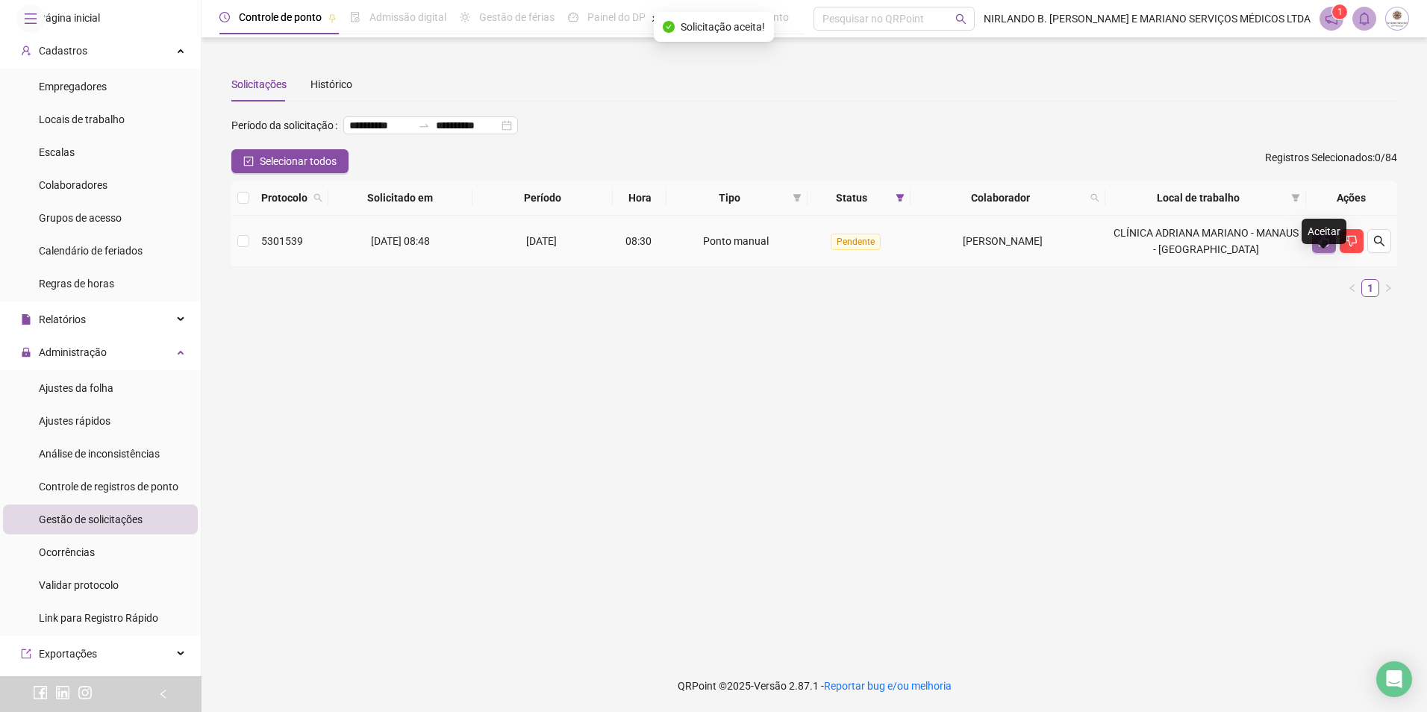
click at [1321, 247] on icon "like" at bounding box center [1324, 241] width 10 height 11
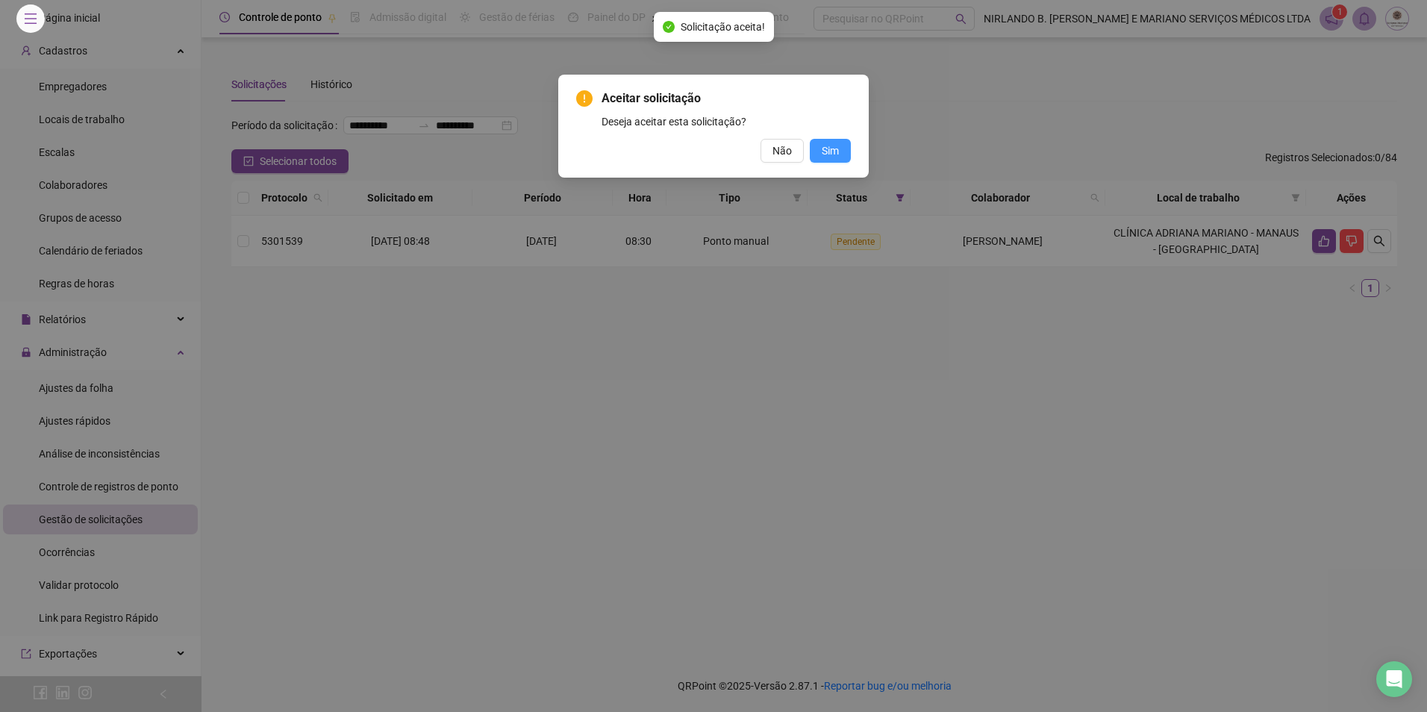
click at [837, 146] on span "Sim" at bounding box center [830, 151] width 17 height 16
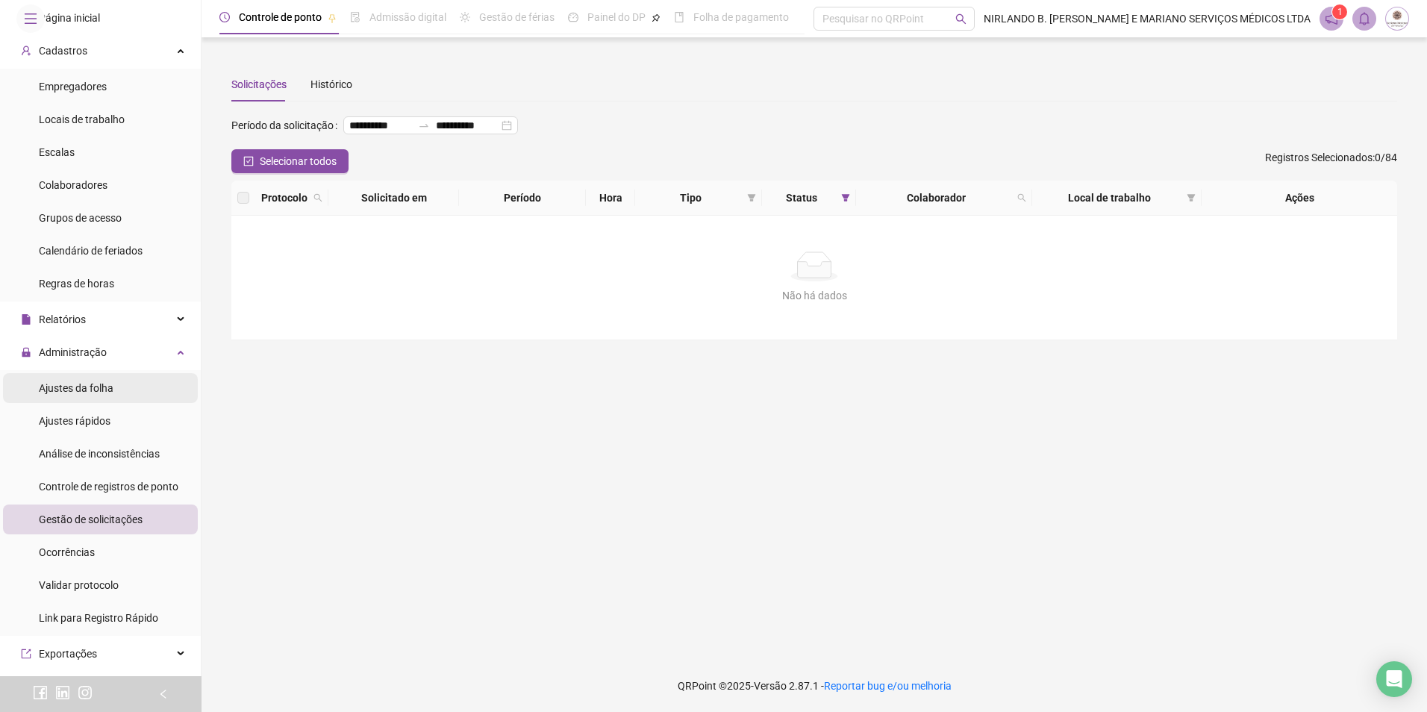
click at [72, 403] on div "Ajustes da folha" at bounding box center [76, 388] width 75 height 30
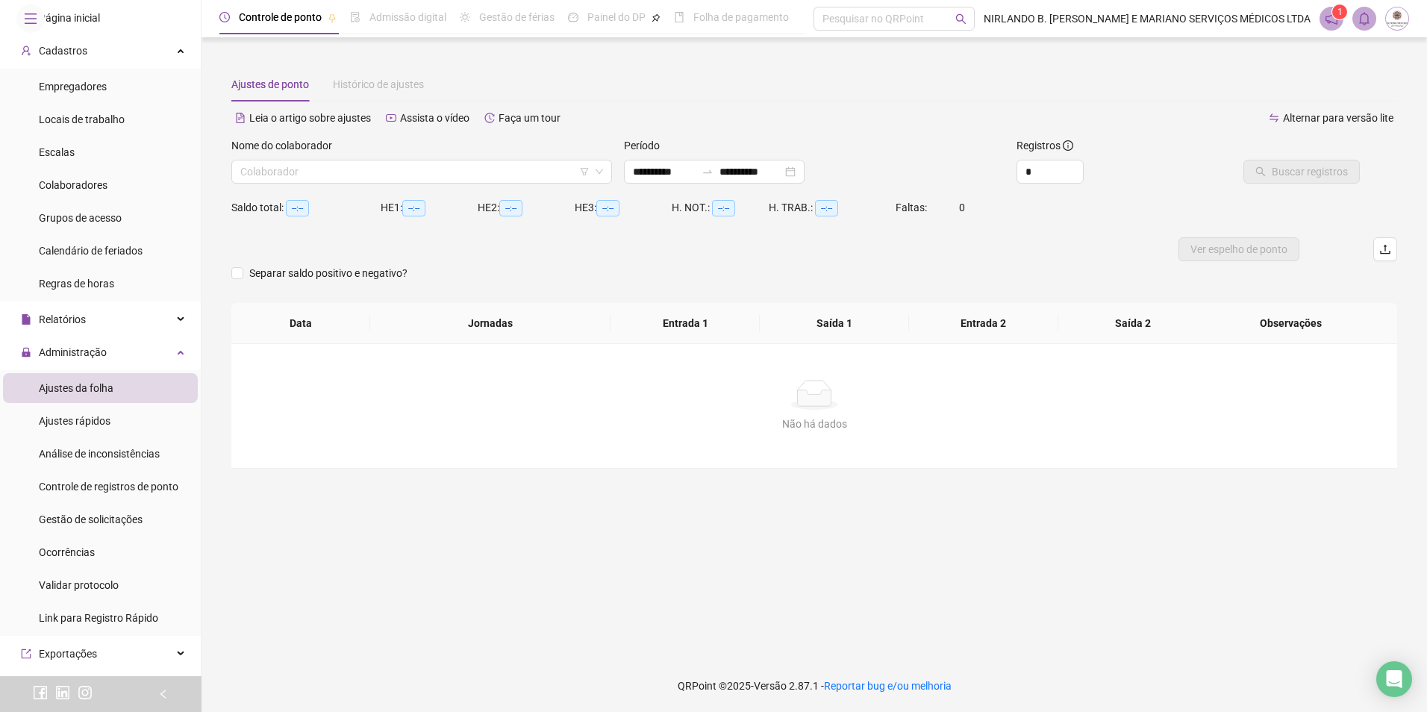
type input "**********"
click at [473, 168] on input "search" at bounding box center [417, 171] width 354 height 22
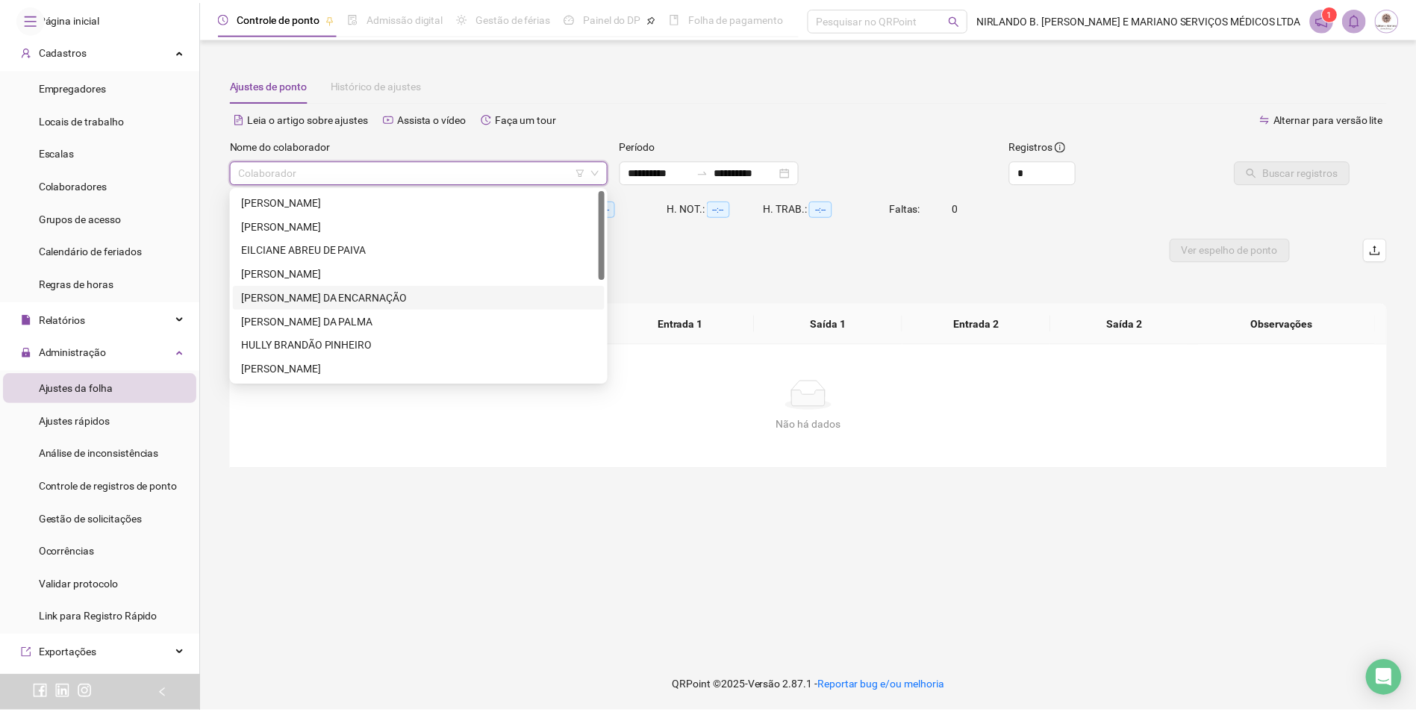
scroll to position [215, 0]
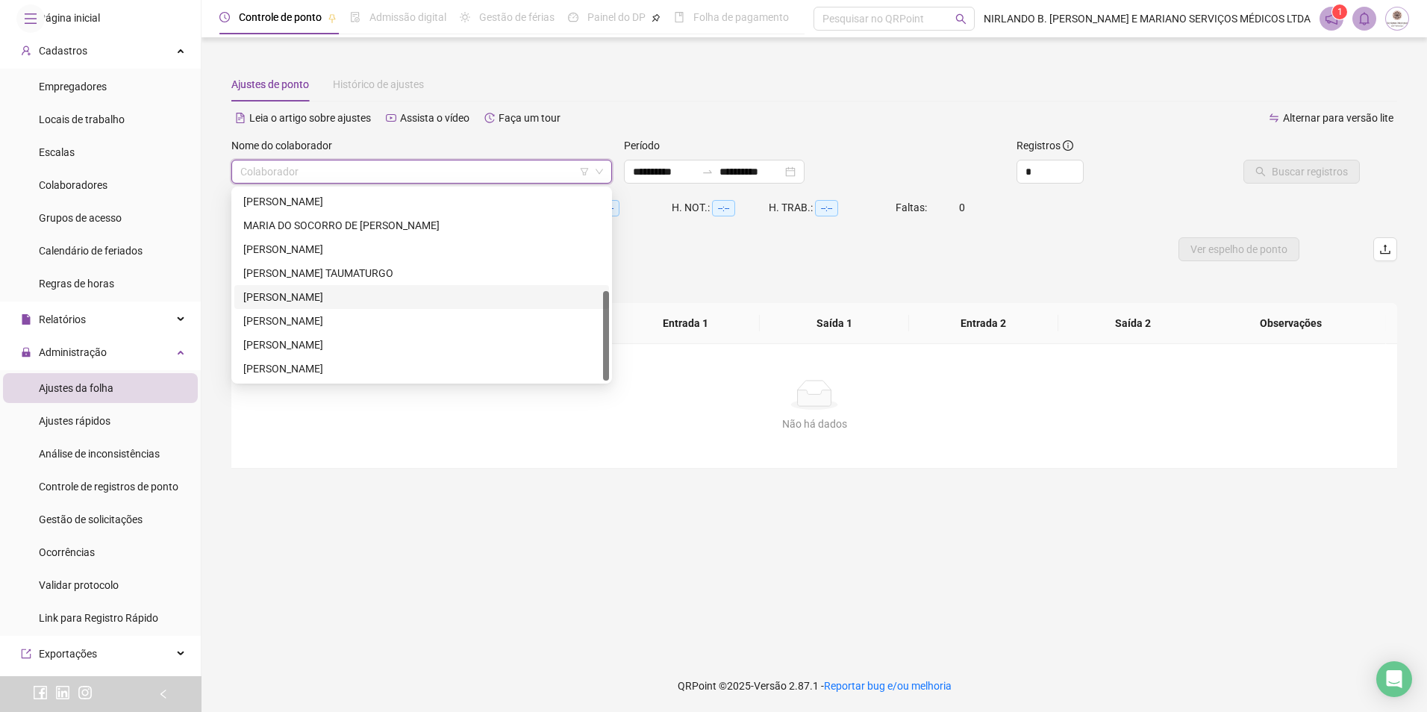
click at [330, 299] on div "[PERSON_NAME]" at bounding box center [421, 297] width 357 height 16
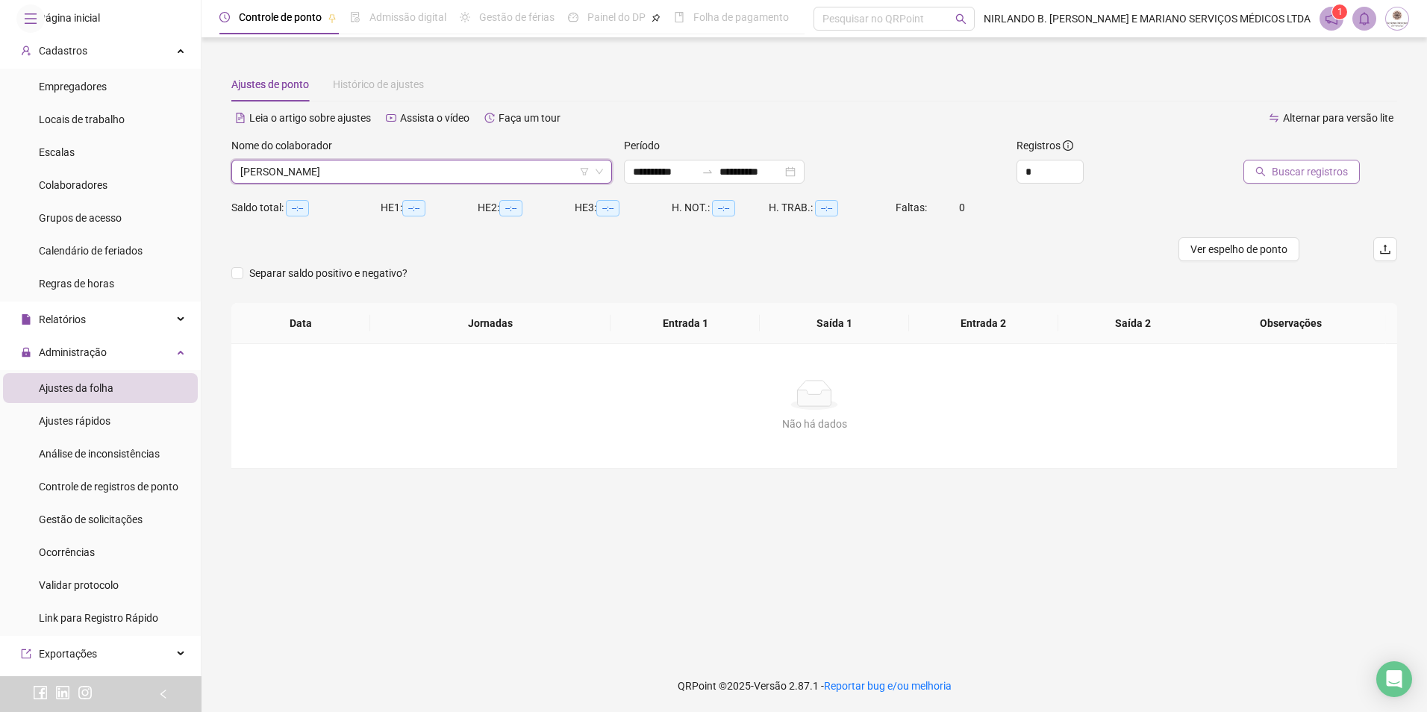
click at [1291, 174] on span "Buscar registros" at bounding box center [1310, 171] width 76 height 16
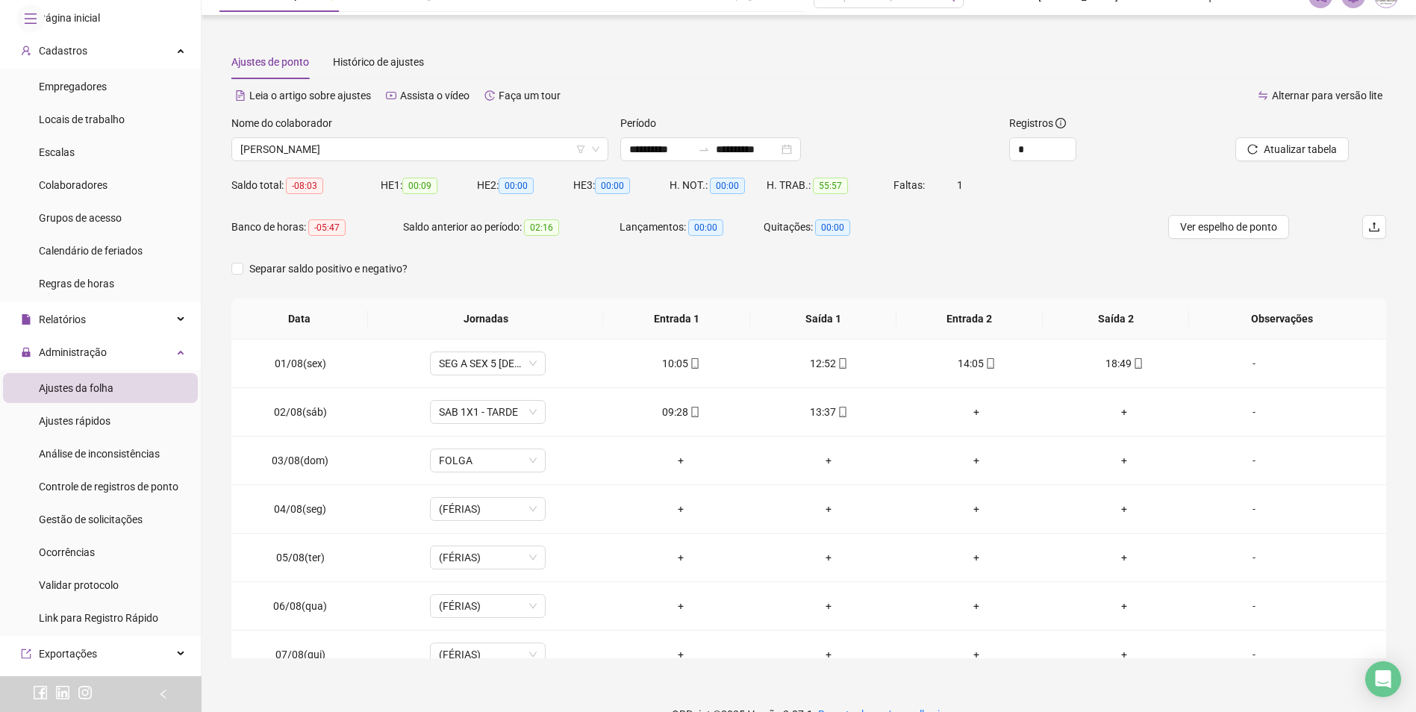
scroll to position [0, 0]
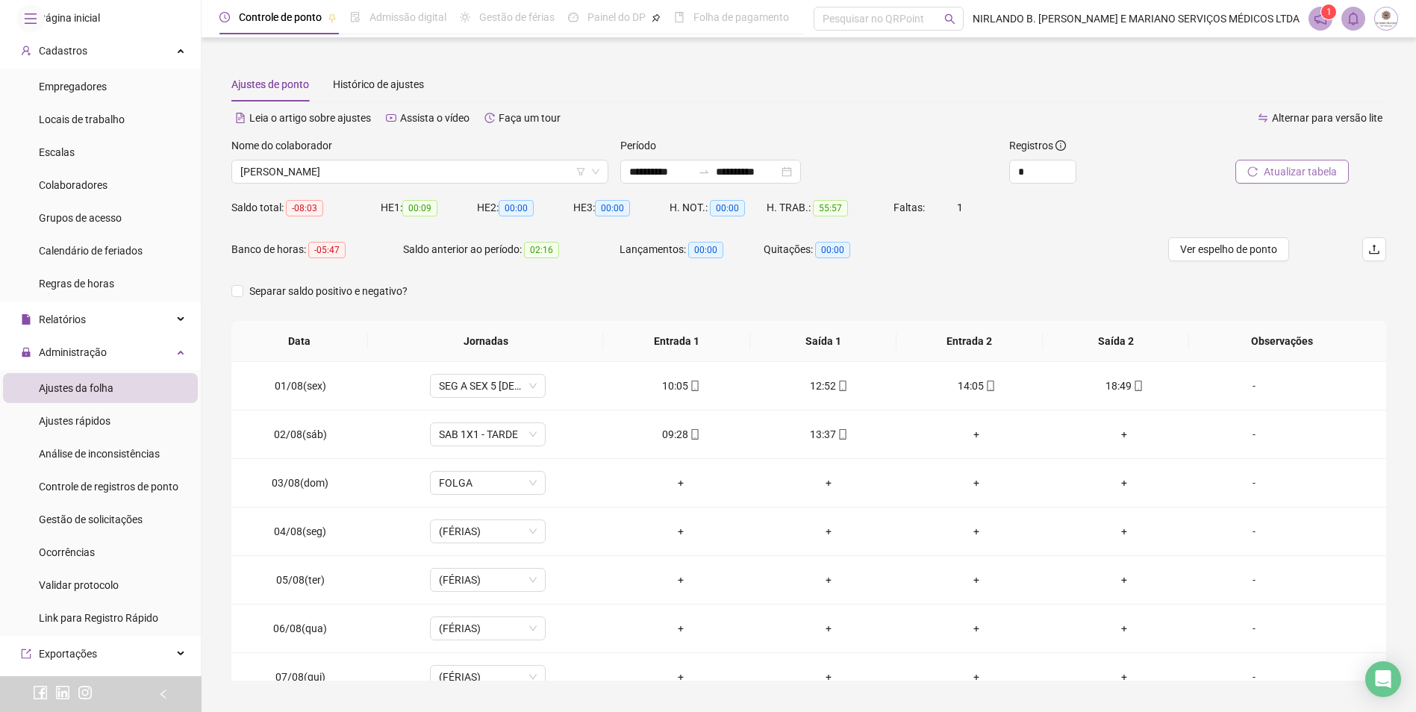
click at [1258, 170] on icon "reload" at bounding box center [1253, 171] width 10 height 10
click at [1035, 233] on div "Saldo total: -08:03 HE 1: 00:09 HE 2: 00:00 HE 3: 00:00 H. NOT.: 00:00 H. TRAB.…" at bounding box center [808, 217] width 1155 height 42
